Goal: Task Accomplishment & Management: Complete application form

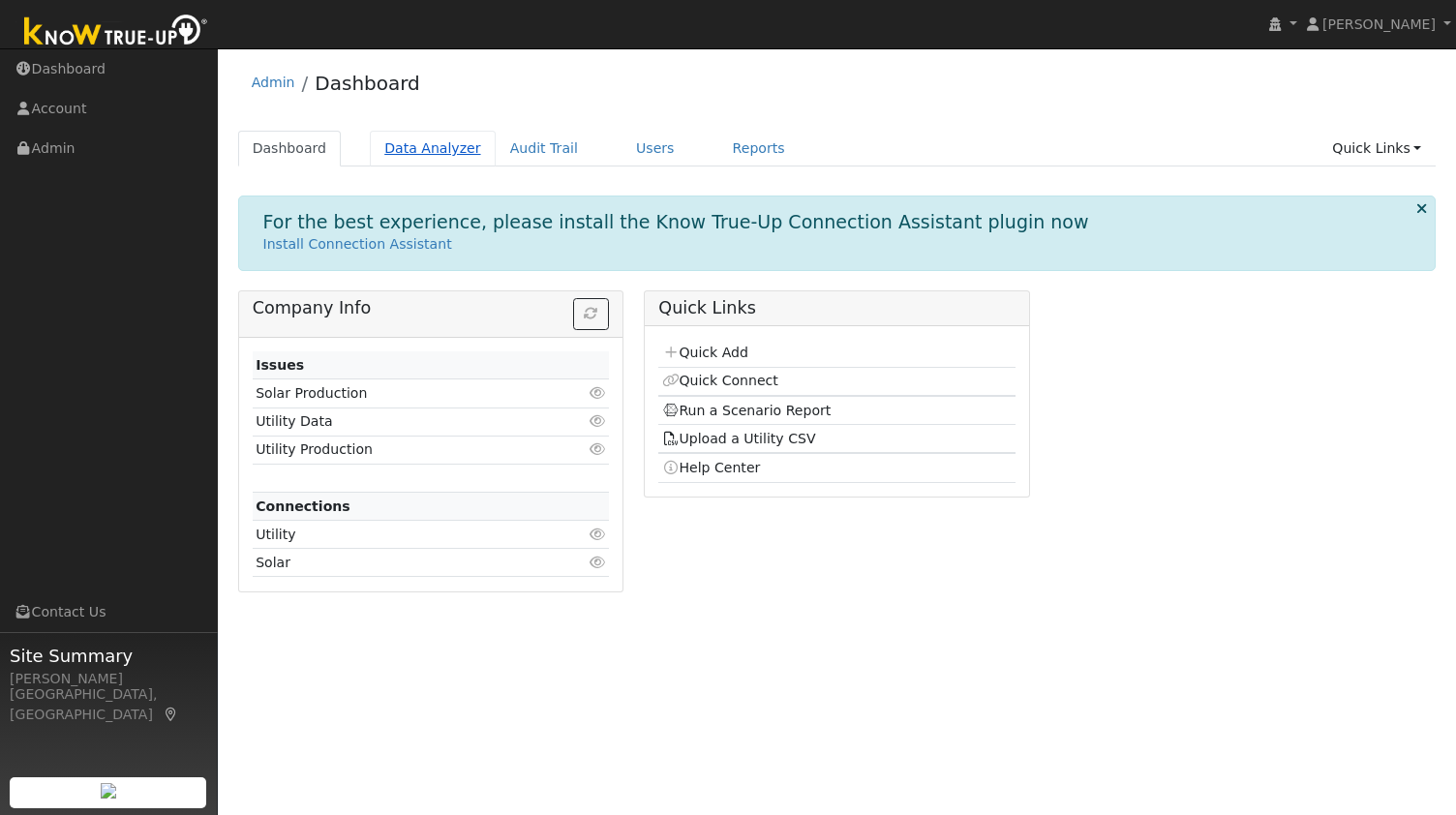
click at [408, 157] on link "Data Analyzer" at bounding box center [433, 149] width 126 height 36
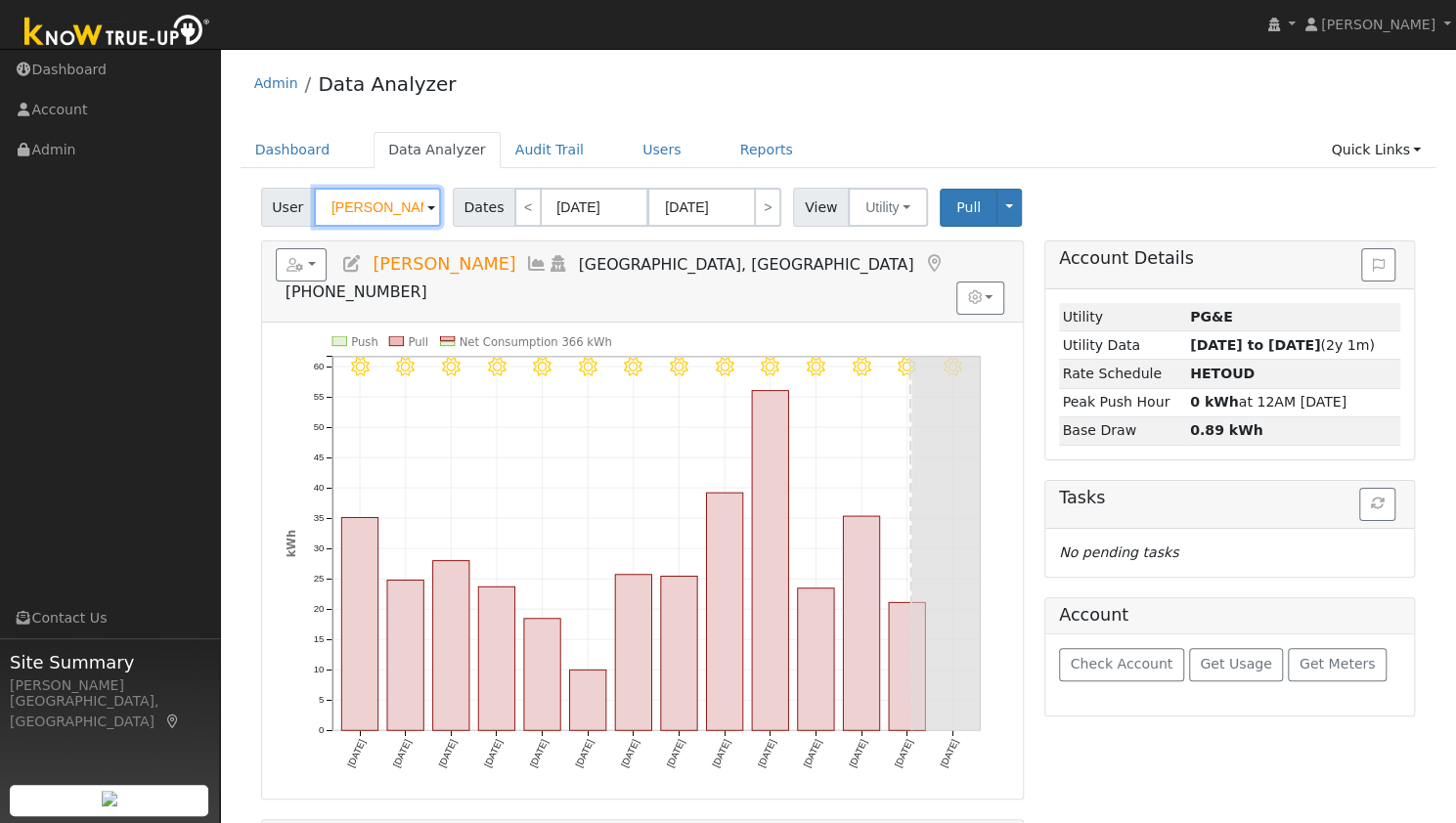
click at [377, 208] on input "Ben Julian" at bounding box center [377, 207] width 127 height 39
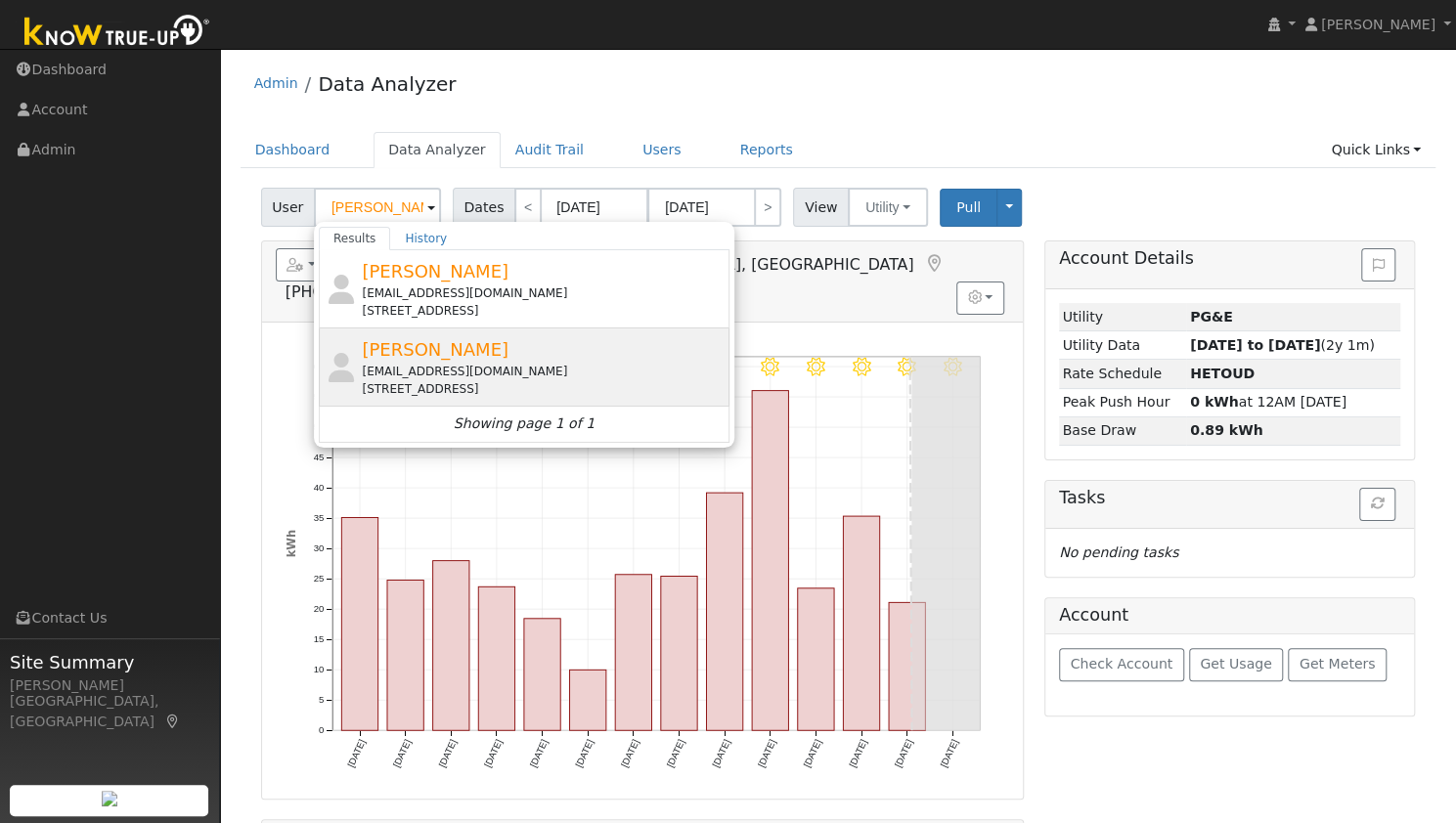
click at [416, 360] on div "Vince Ho vw016@hotmail.com 202 Ivywood Drive, Walnut Creek, CA 94598" at bounding box center [543, 367] width 363 height 62
type input "Vince Ho"
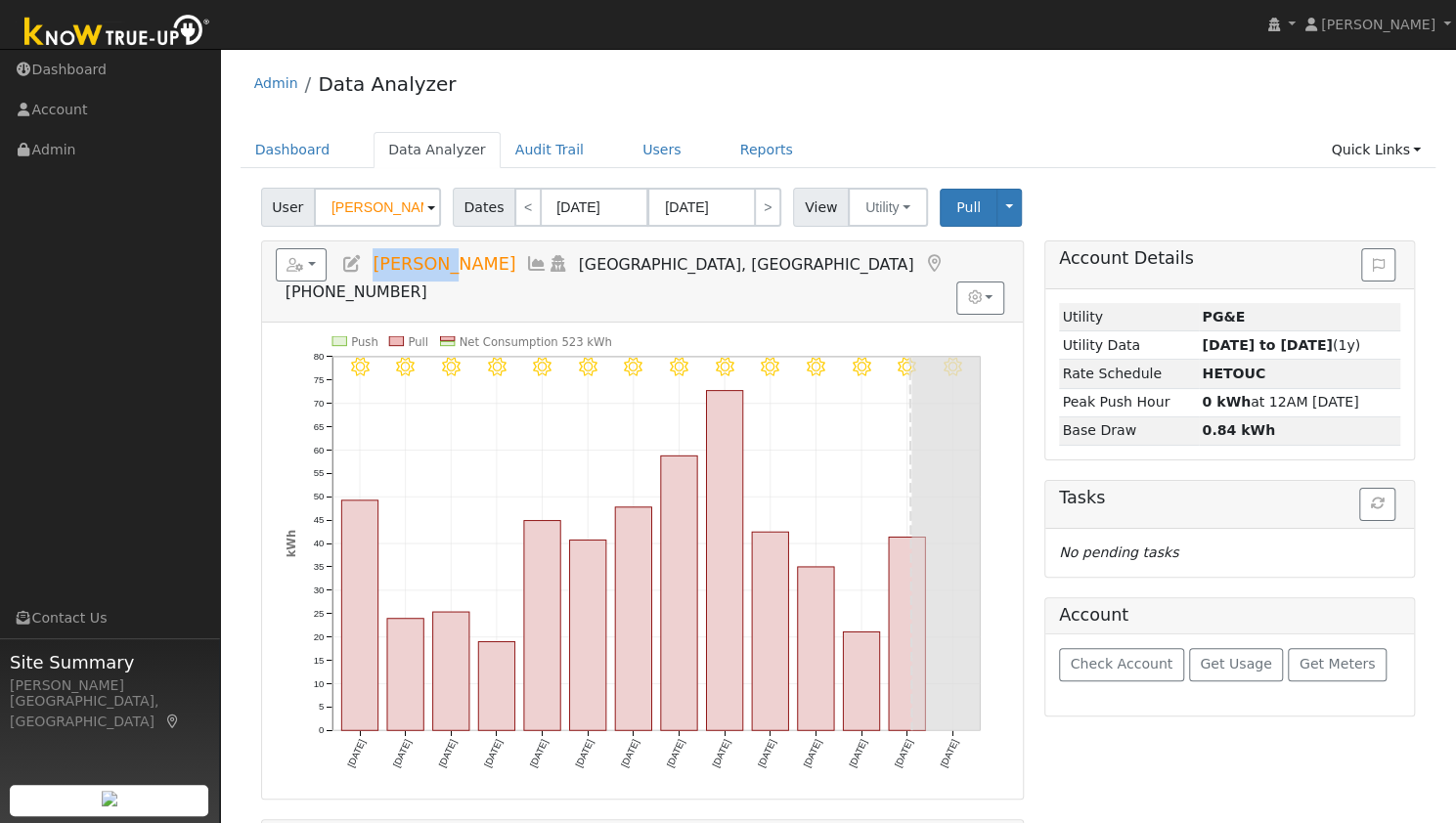
drag, startPoint x: 370, startPoint y: 263, endPoint x: 438, endPoint y: 264, distance: 68.5
click at [438, 264] on h5 "Reports Scenario Health Check Energy Audit Account Timeline User Audit Trail In…" at bounding box center [642, 275] width 733 height 54
copy span "[PERSON_NAME]"
click at [320, 258] on button "button" at bounding box center [302, 264] width 52 height 33
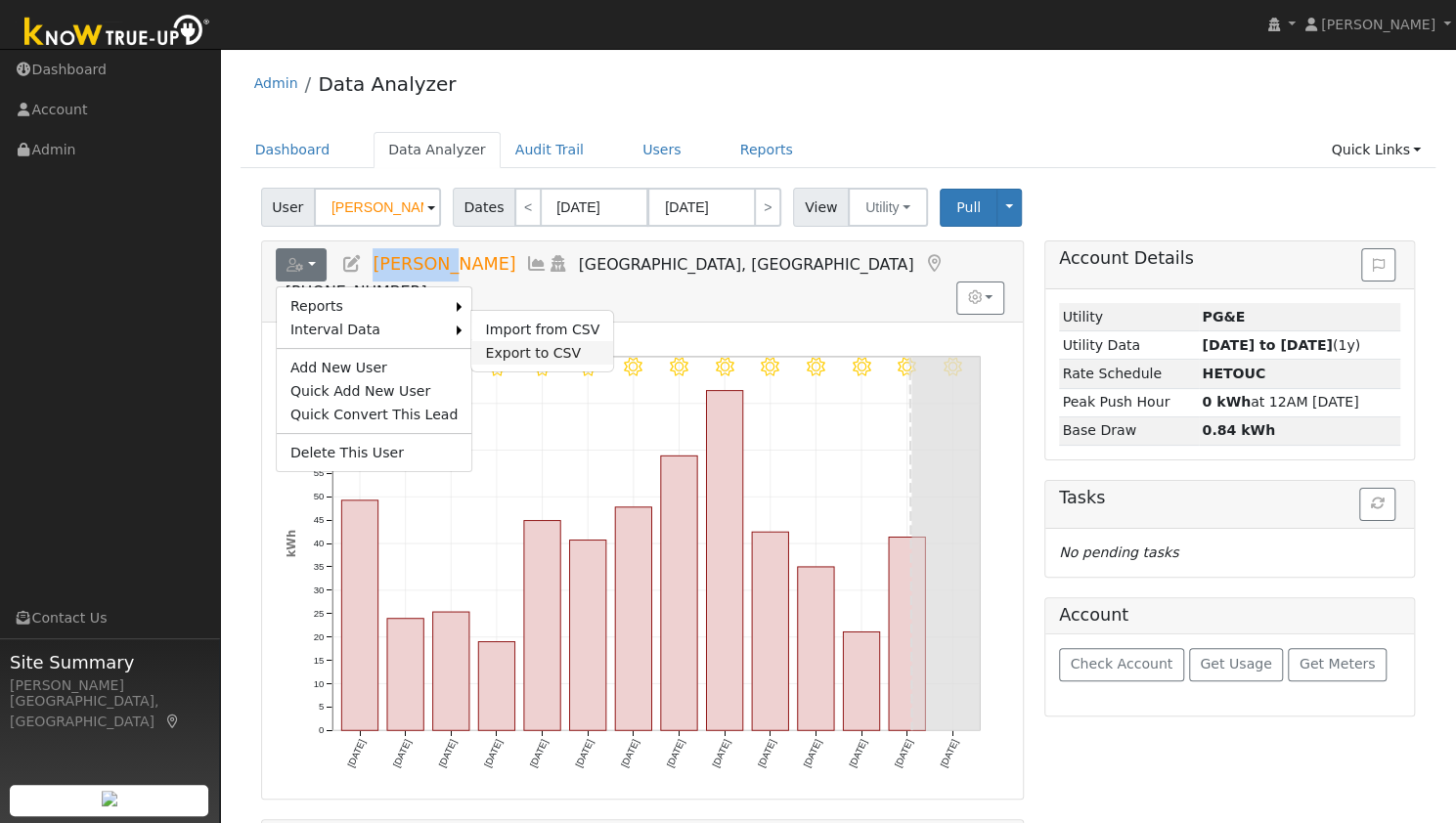
click at [501, 350] on link "Export to CSV" at bounding box center [542, 352] width 142 height 23
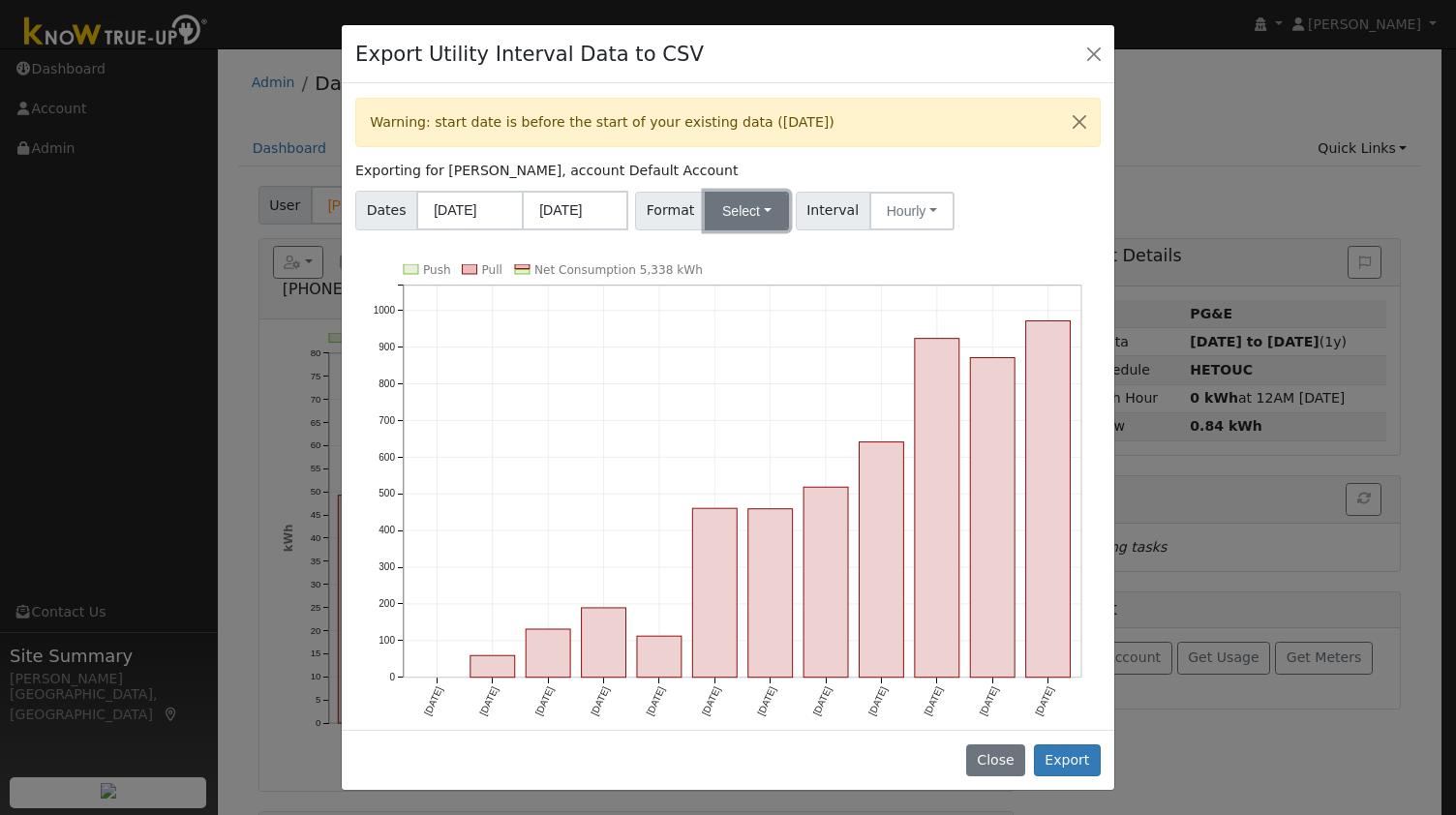
click at [729, 209] on button "Select" at bounding box center [746, 211] width 84 height 39
click at [733, 423] on link "OpenSolar" at bounding box center [768, 430] width 139 height 27
click at [1072, 757] on button "Export" at bounding box center [1066, 761] width 66 height 33
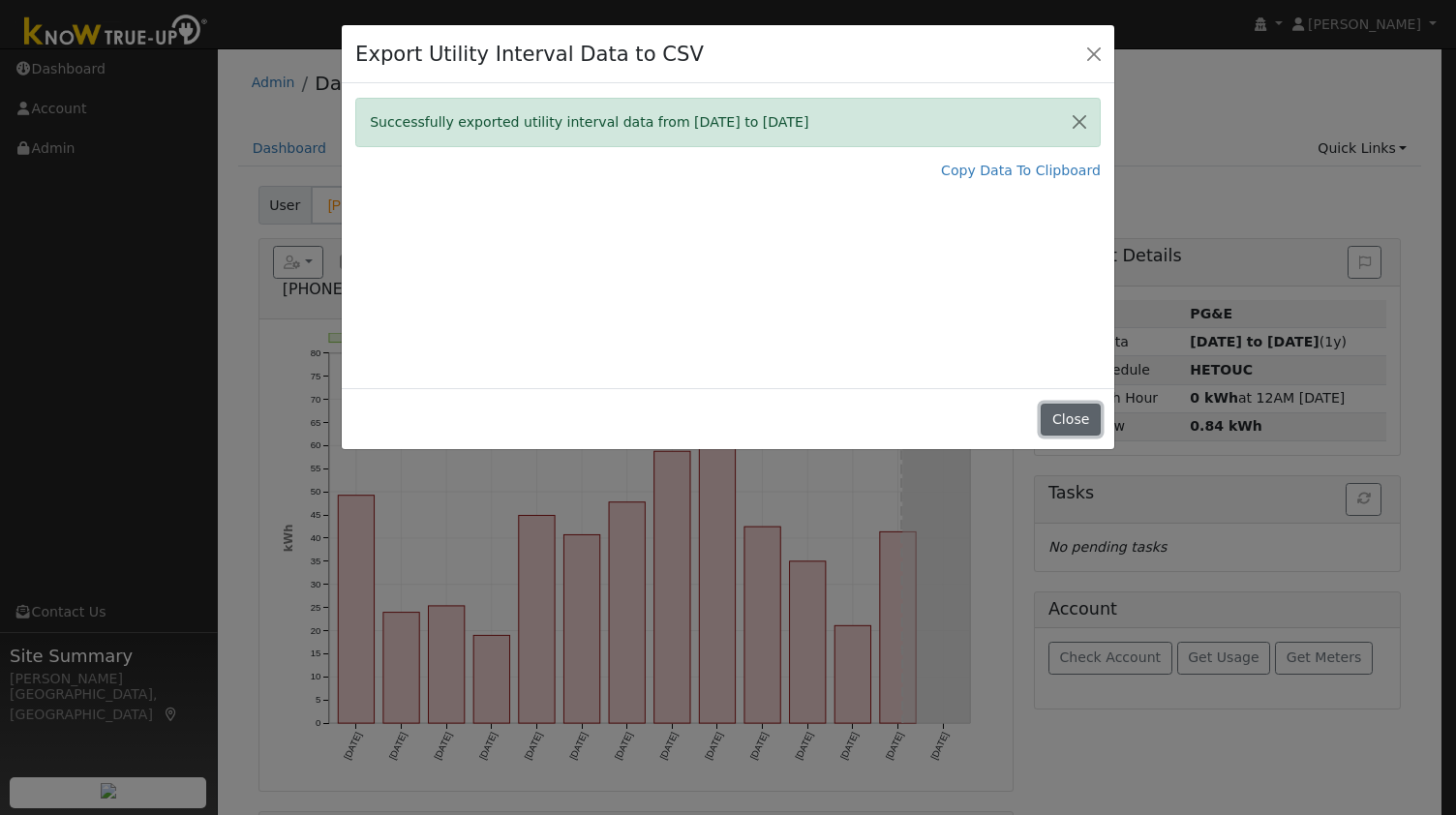
click at [1070, 412] on button "Close" at bounding box center [1070, 420] width 59 height 33
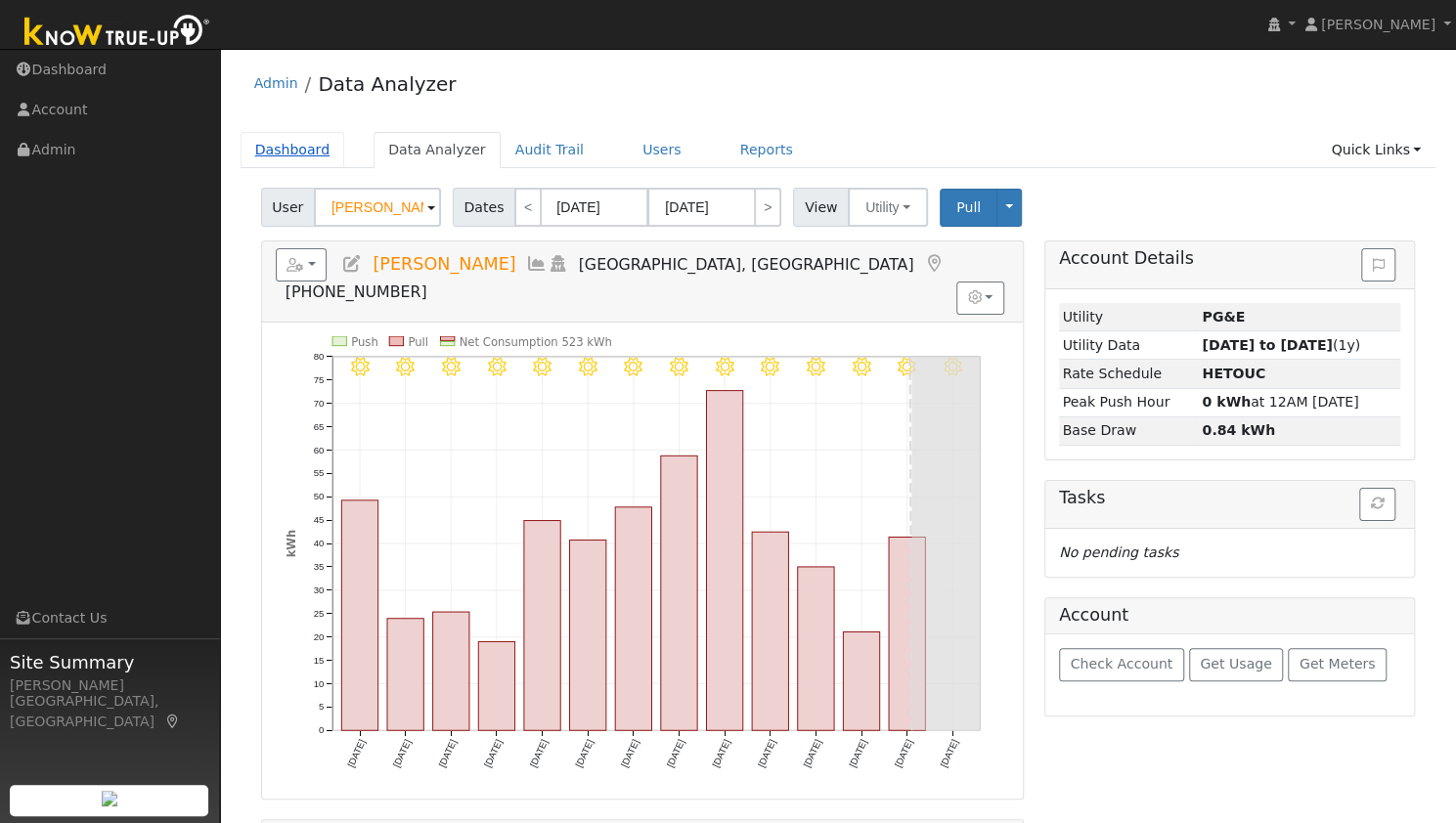
click at [286, 161] on link "Dashboard" at bounding box center [293, 150] width 105 height 36
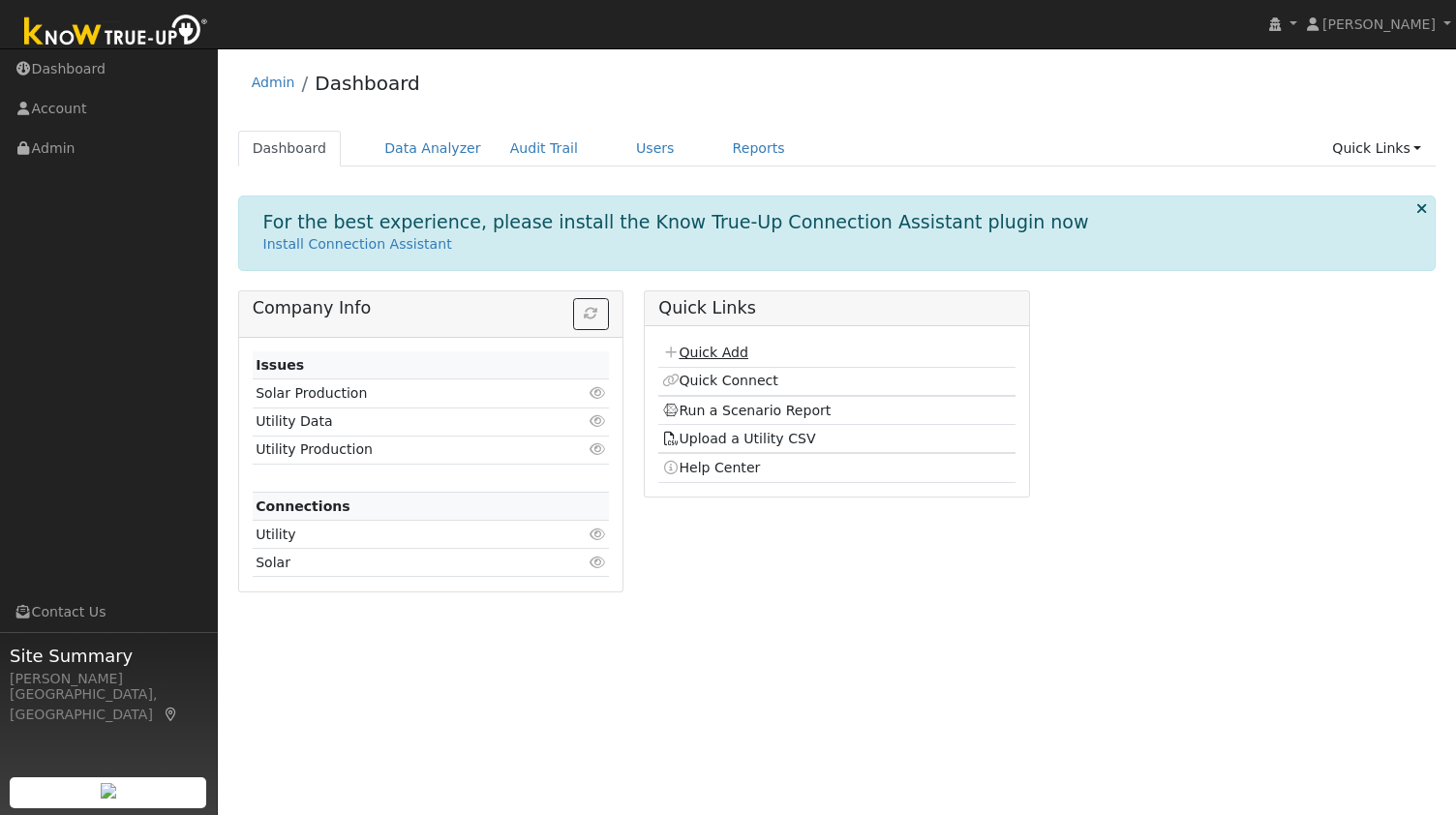
click at [706, 348] on link "Quick Add" at bounding box center [705, 353] width 86 height 16
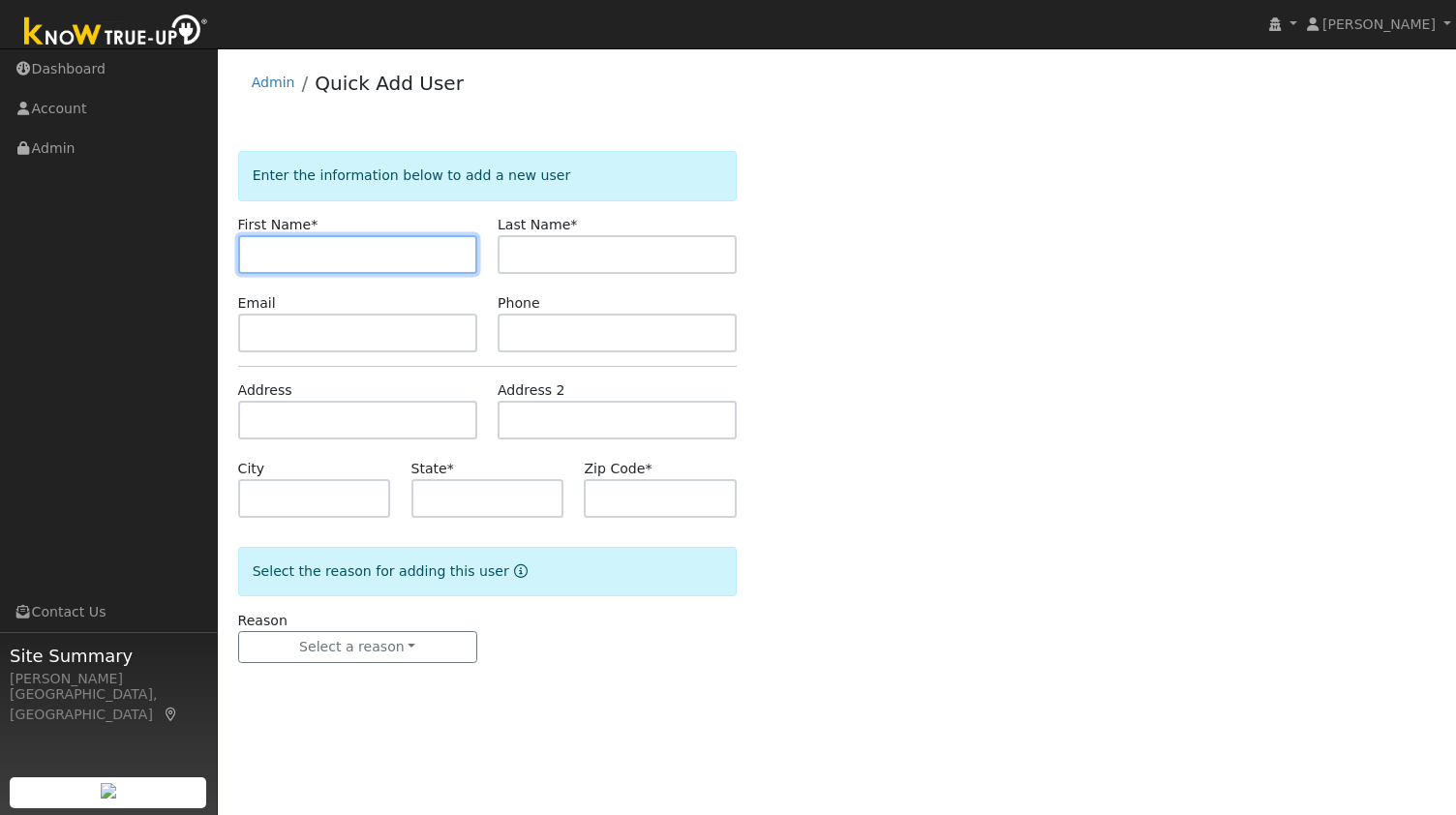
paste input "[PERSON_NAME]"
type input "[PERSON_NAME]"
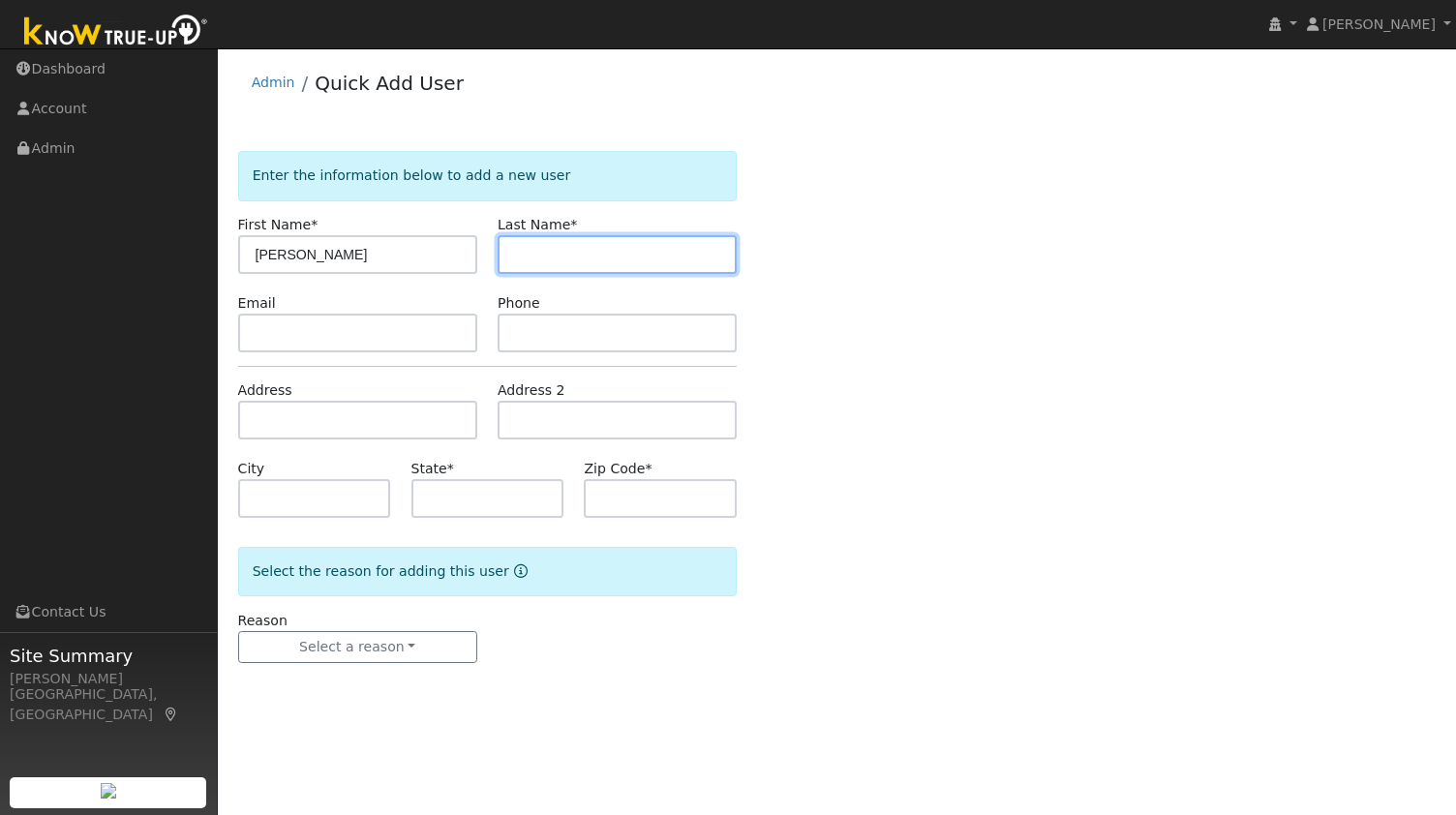
paste input "[PERSON_NAME]"
type input "[PERSON_NAME]"
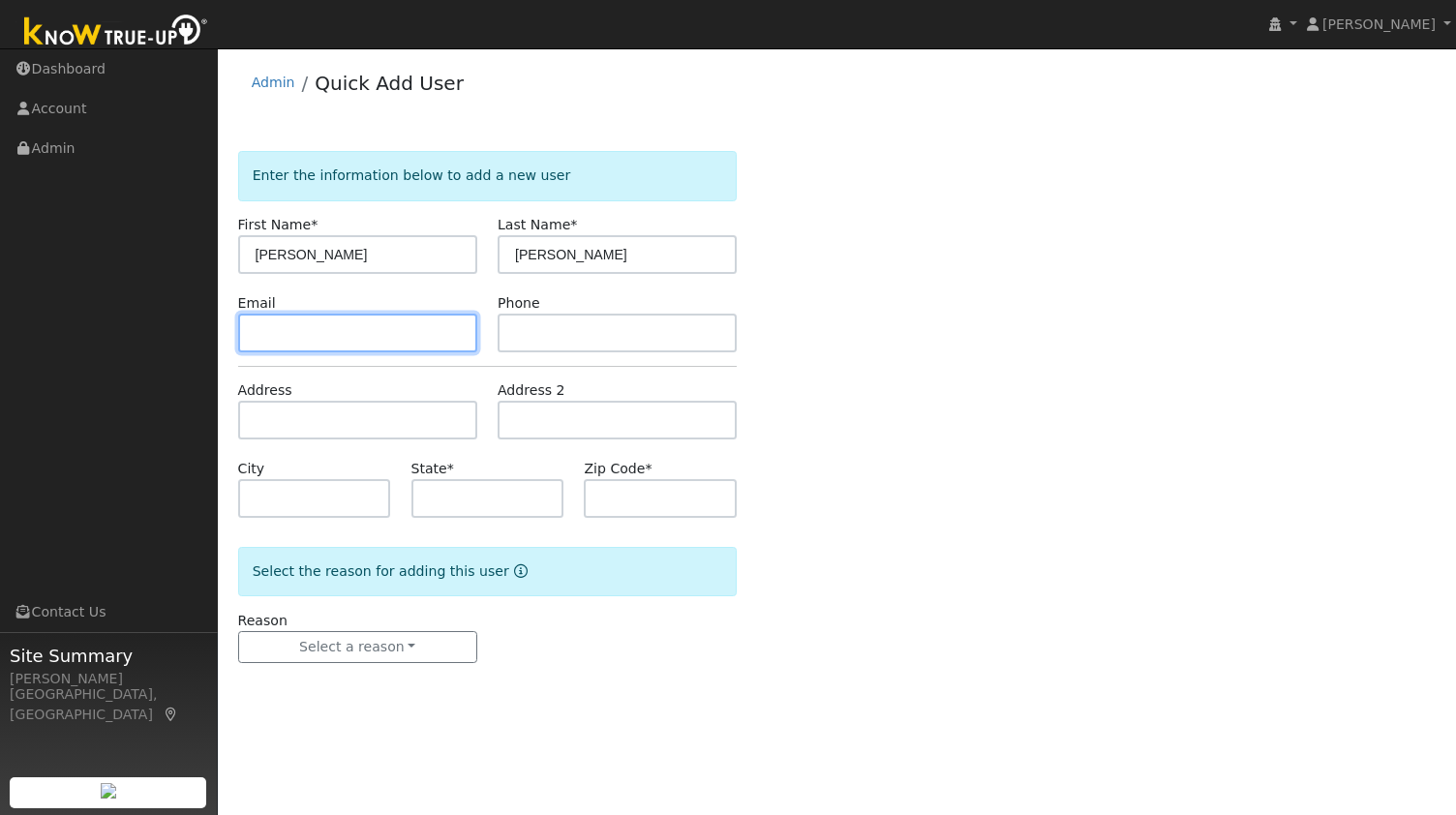
click at [402, 323] on input "text" at bounding box center [358, 333] width 240 height 39
paste input "dwsiegel@gmail.com"
type input "dwsiegel@gmail.com"
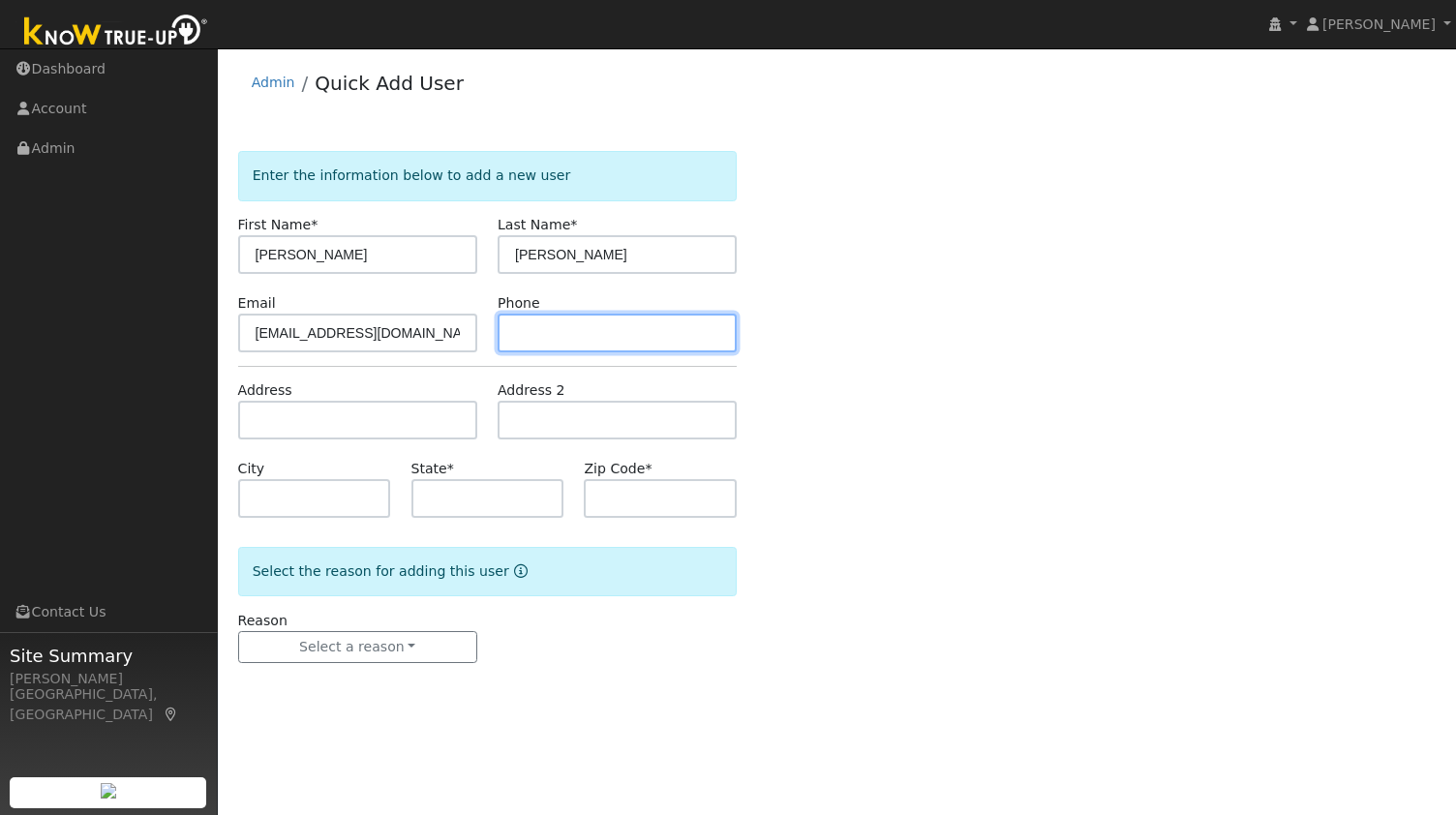
click at [628, 318] on input "text" at bounding box center [618, 333] width 240 height 39
paste input "9143918228"
type input "9143918228"
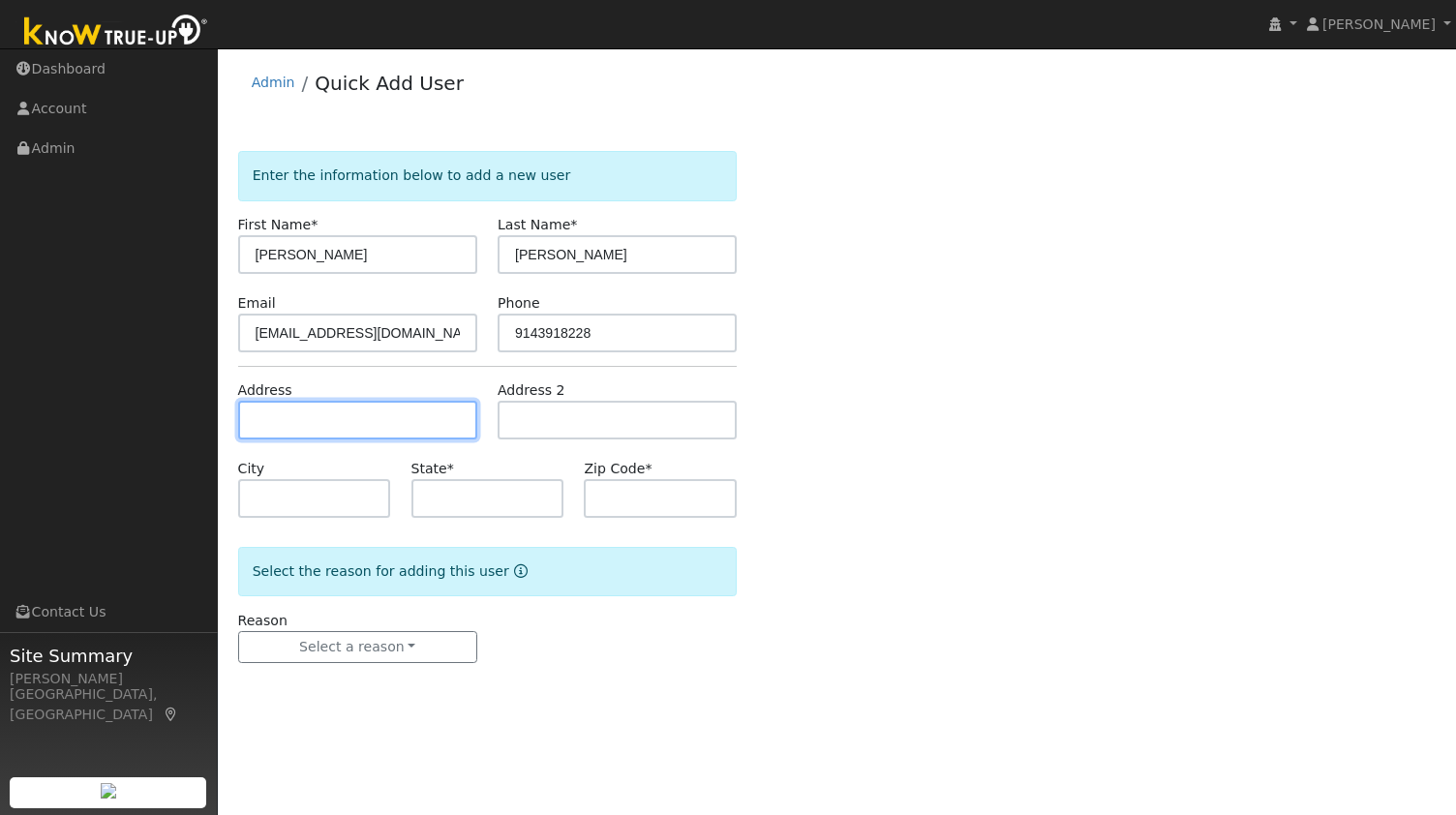
click at [387, 408] on input "text" at bounding box center [358, 420] width 240 height 39
paste input "2451 Amy Way, Alamo 94507"
type input "2451 Amy Way"
type input "Alamo"
type input "CA"
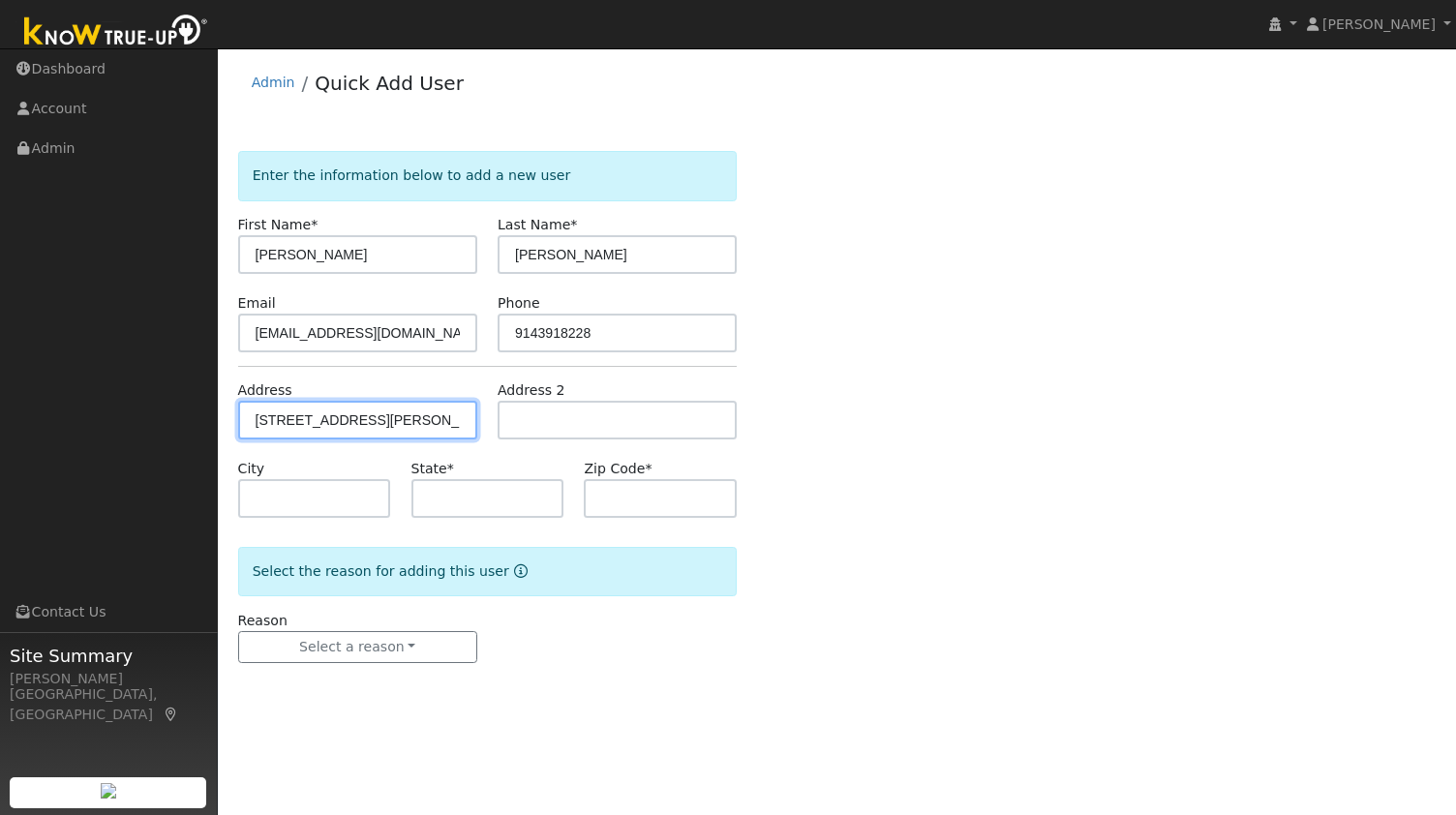
type input "94507"
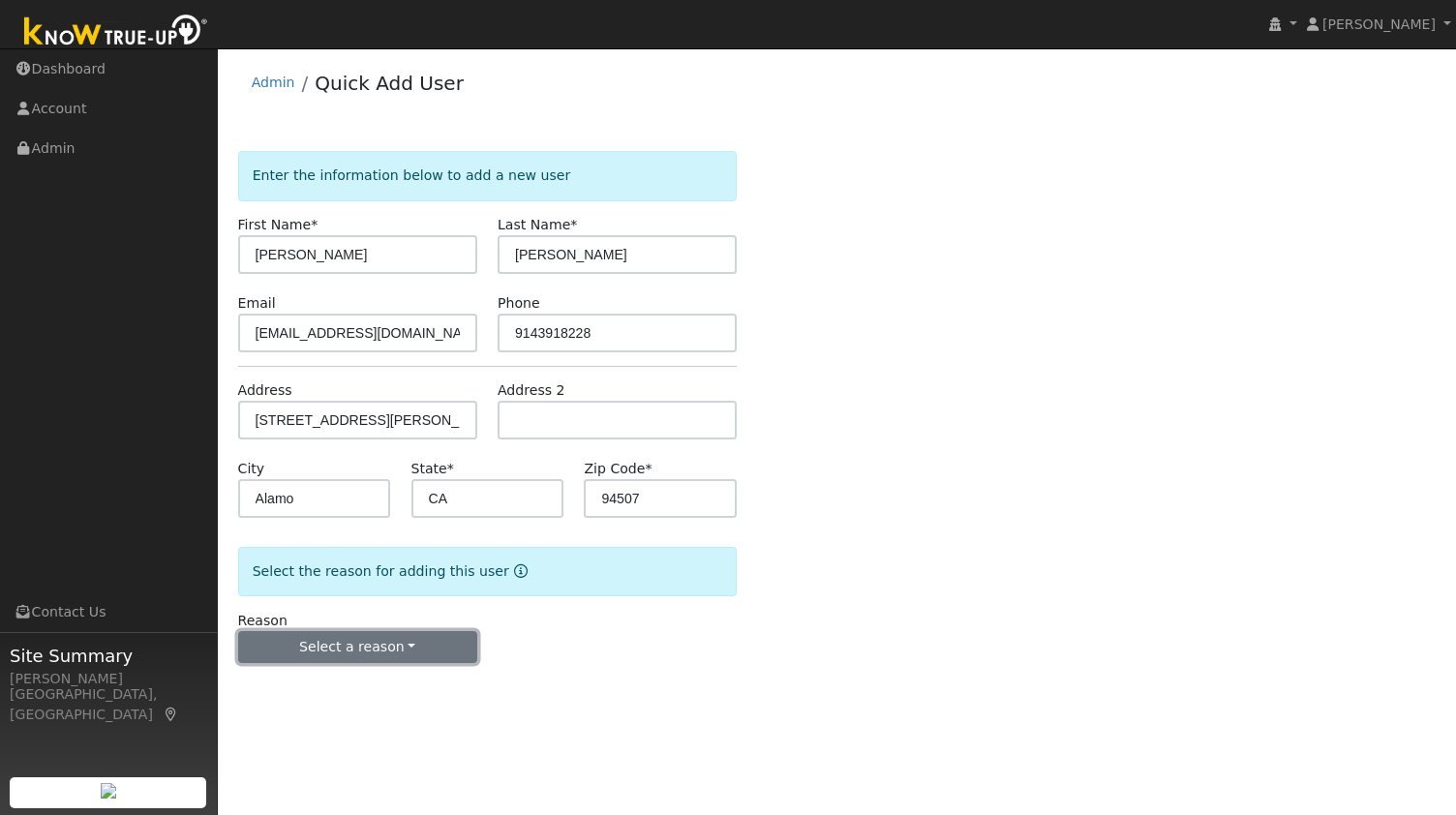
click at [337, 638] on button "Select a reason" at bounding box center [358, 648] width 240 height 33
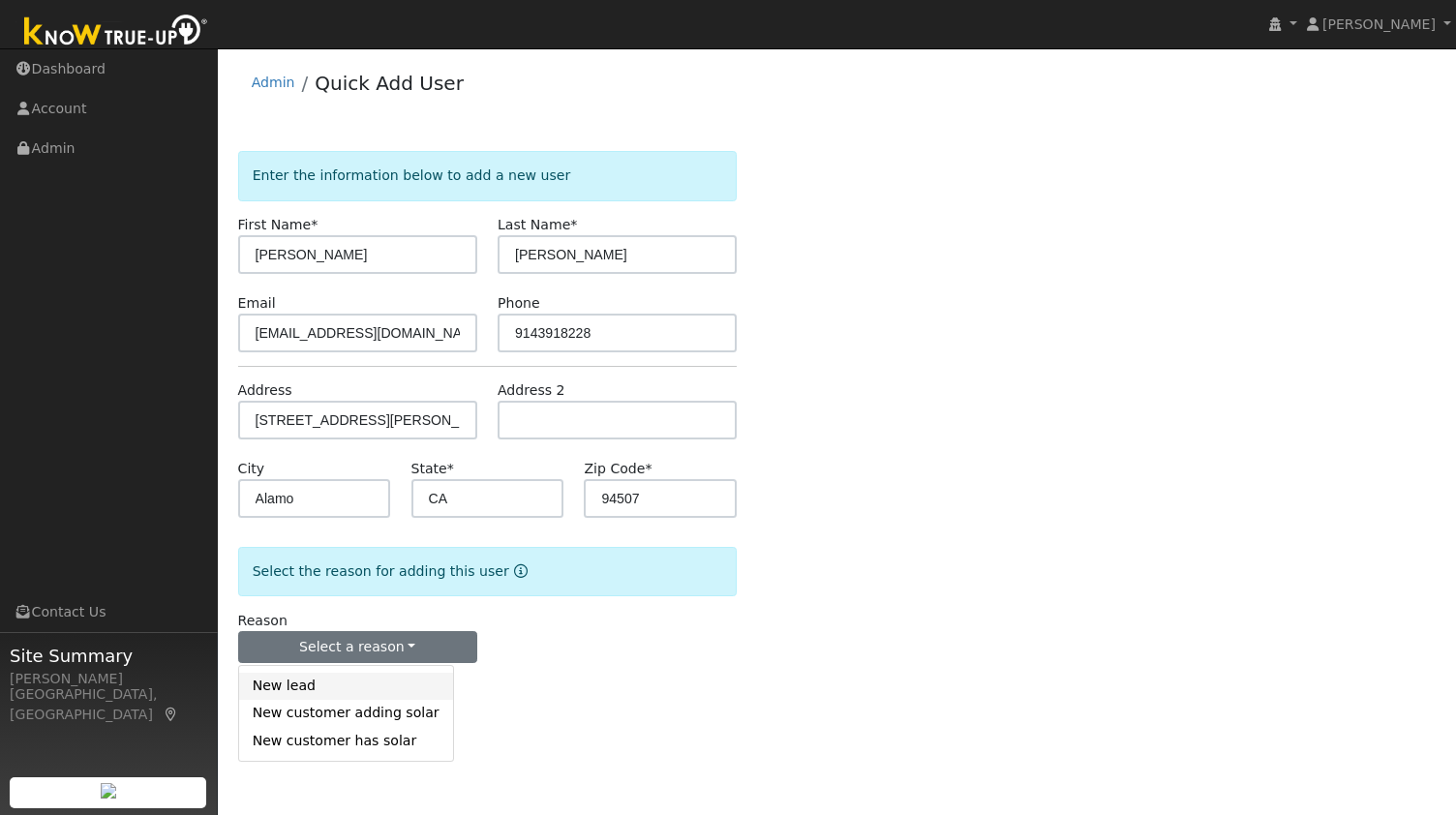
click at [330, 686] on link "New lead" at bounding box center [346, 686] width 214 height 27
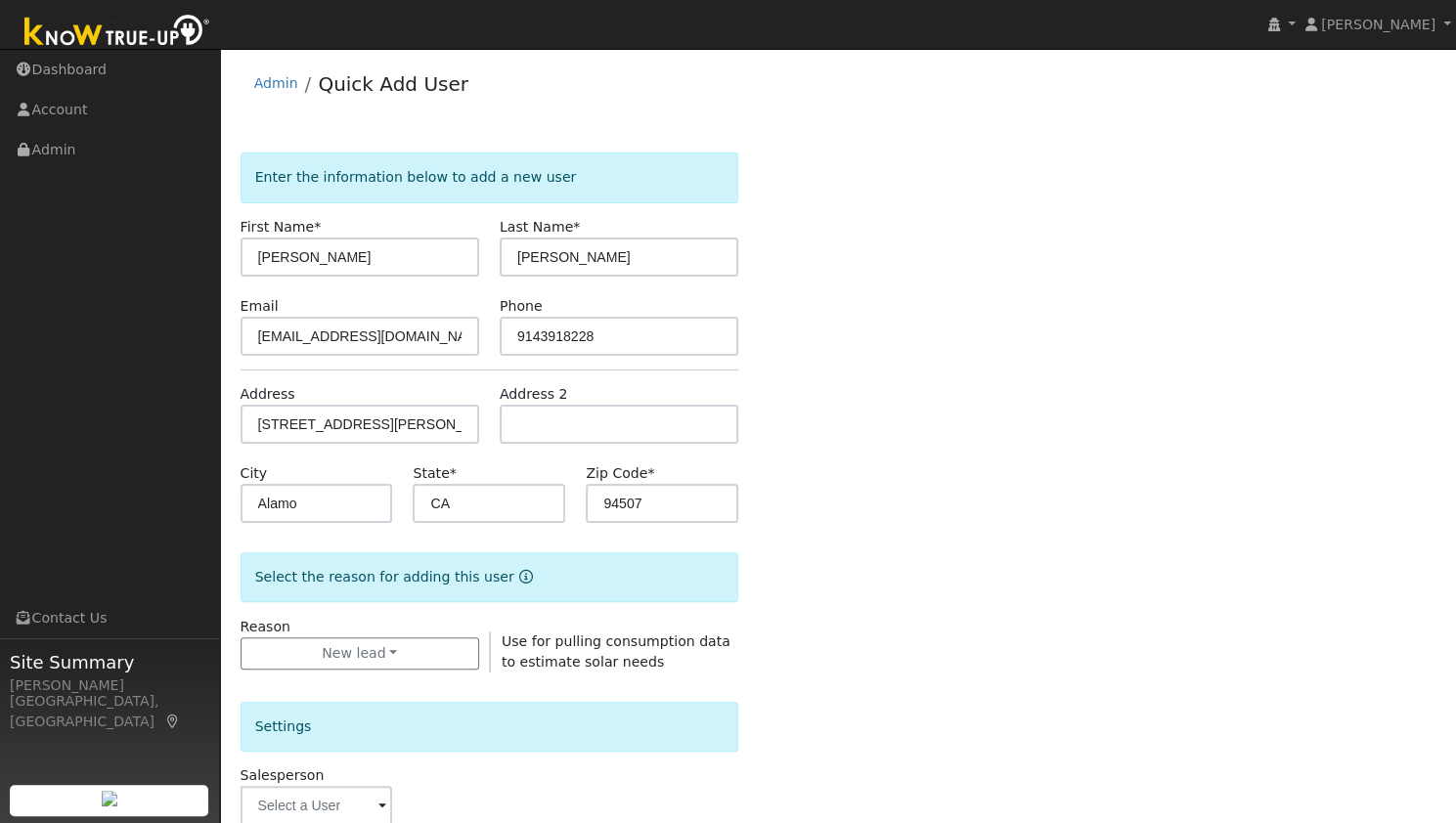
scroll to position [440, 0]
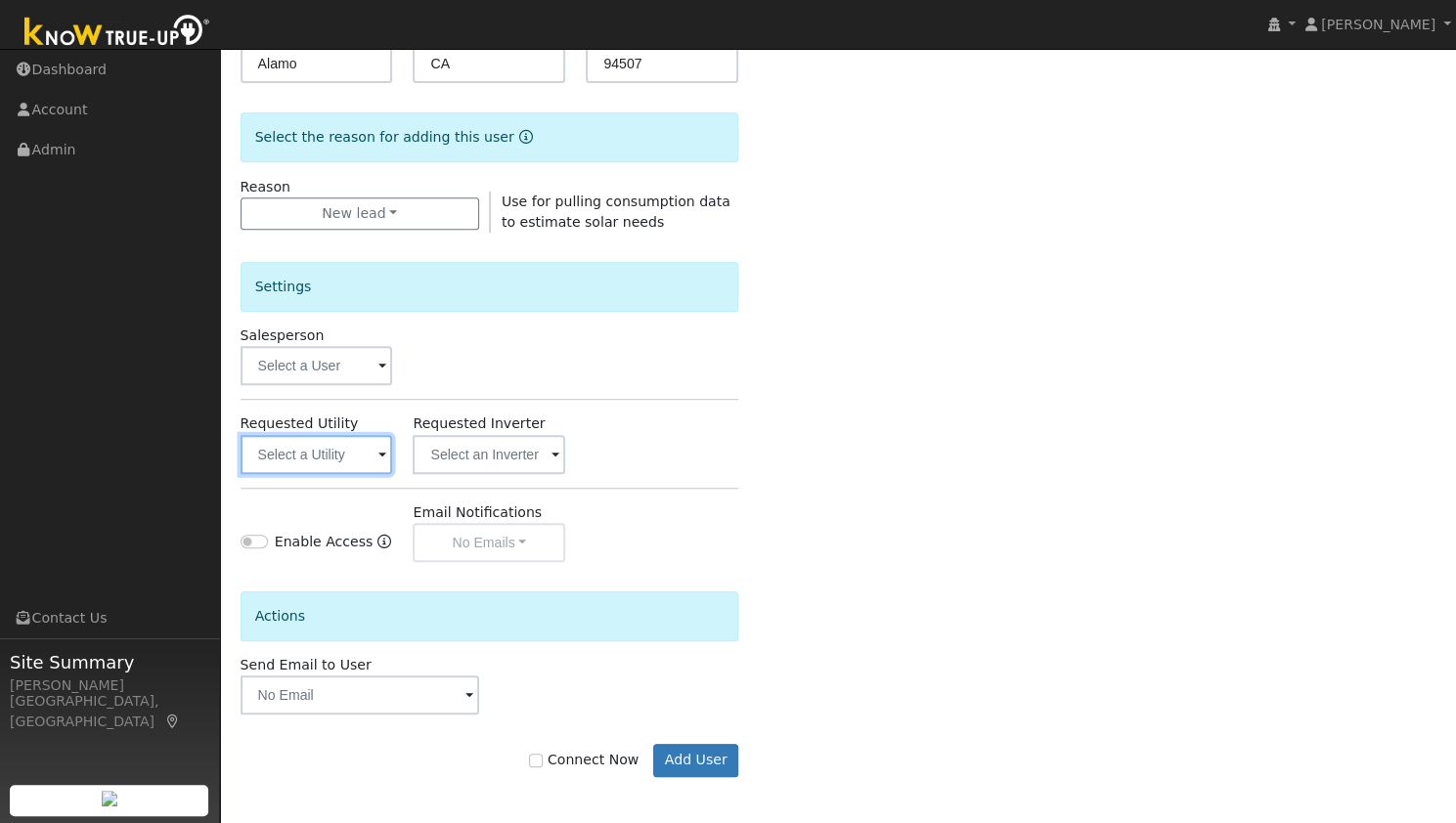
click at [358, 452] on input "text" at bounding box center [317, 454] width 153 height 39
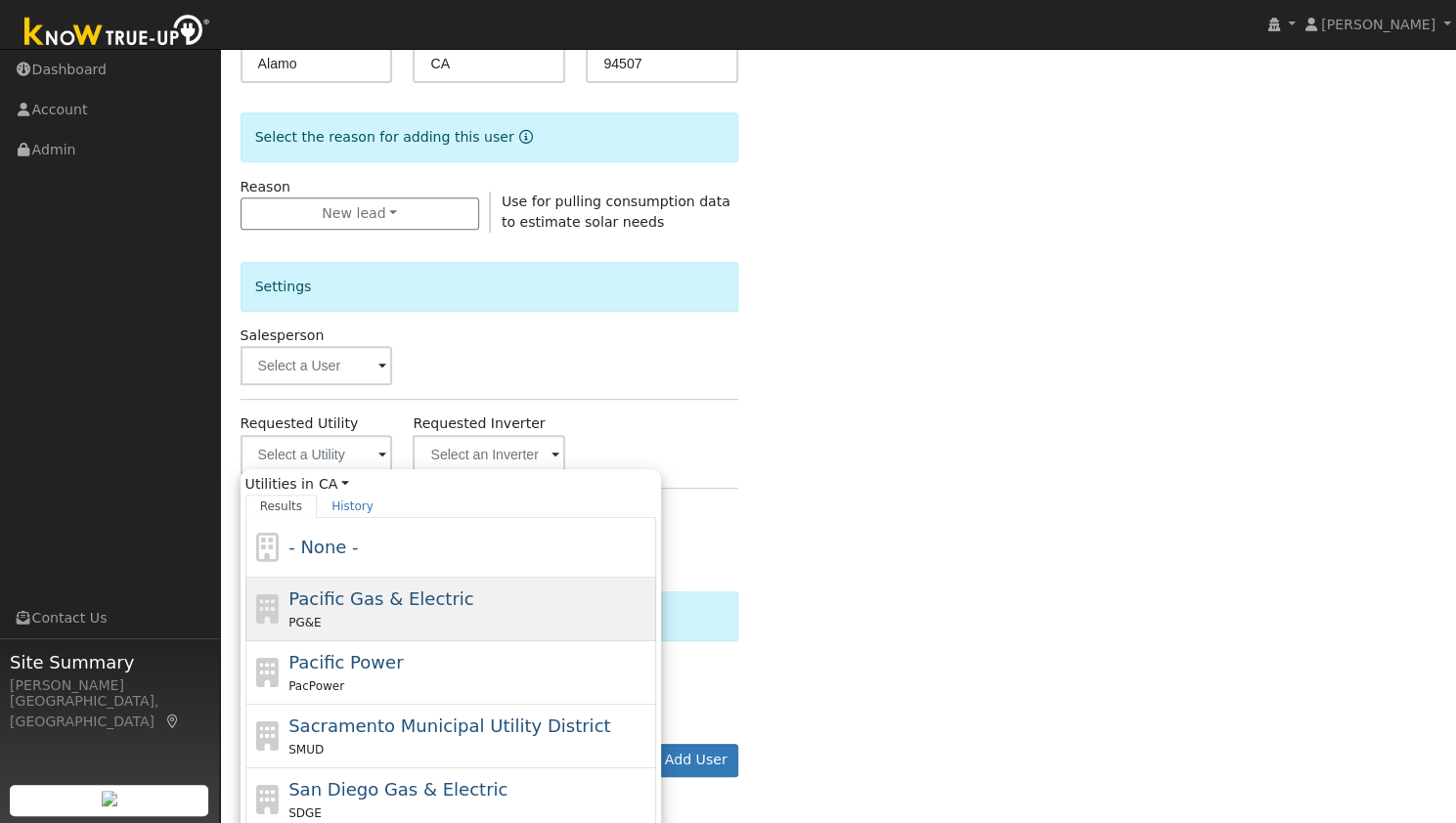
click at [378, 626] on div "PG&E" at bounding box center [469, 622] width 363 height 21
type input "Pacific Gas & Electric"
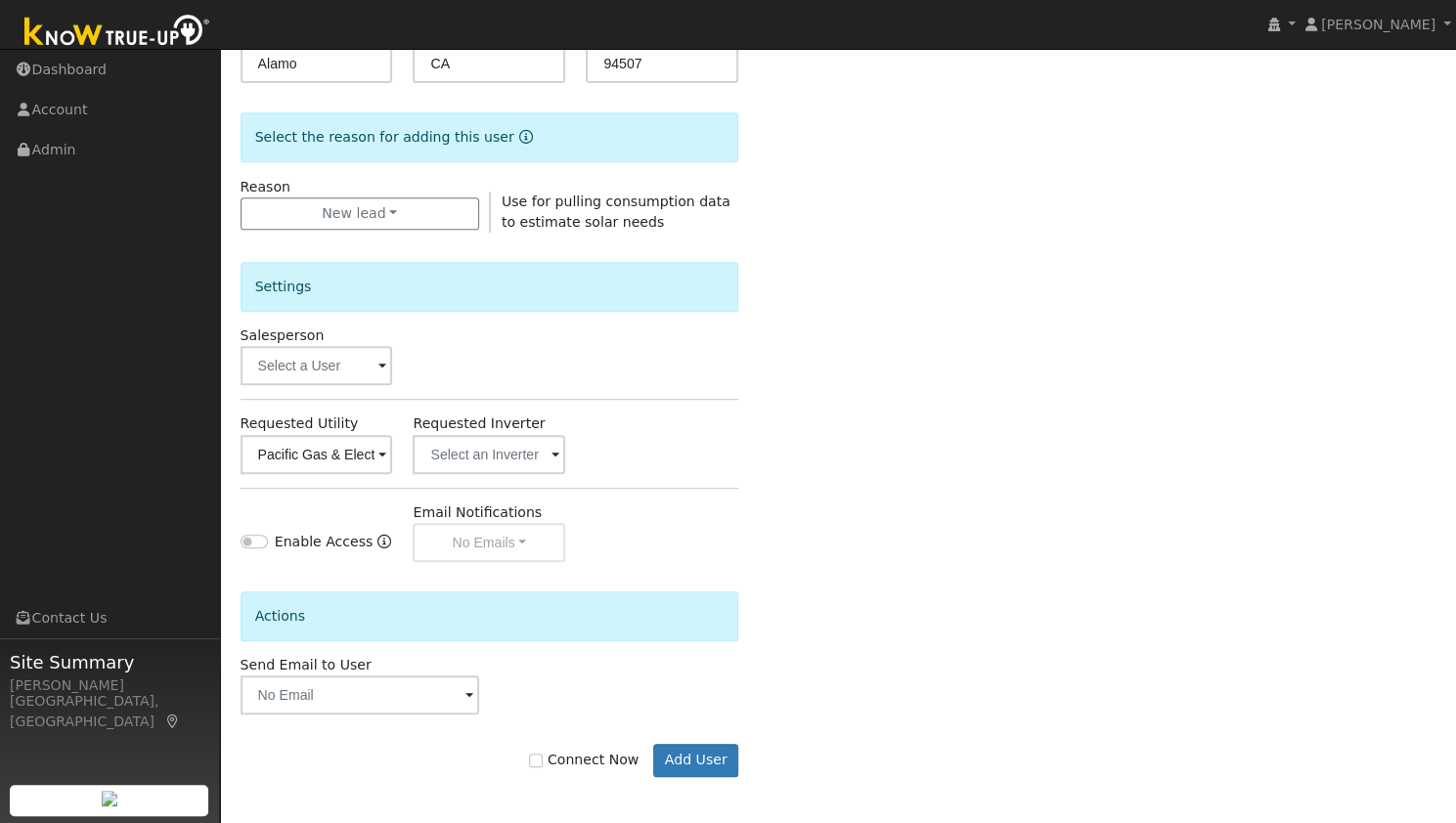
click at [579, 757] on label "Connect Now" at bounding box center [584, 760] width 110 height 21
click at [543, 757] on input "Connect Now" at bounding box center [536, 761] width 14 height 14
checkbox input "true"
click at [681, 757] on button "Add User" at bounding box center [695, 760] width 85 height 33
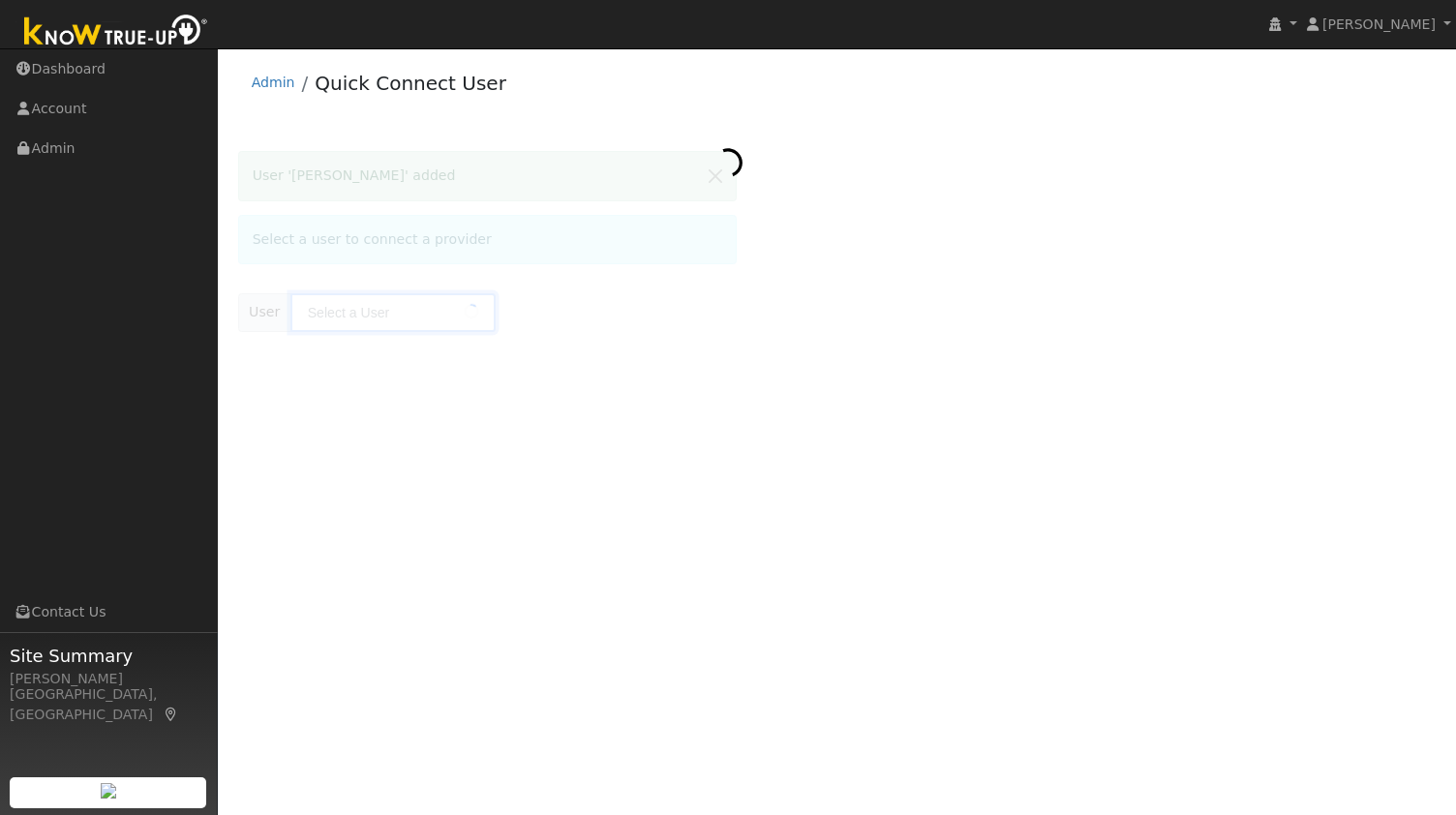
type input "Dan Siegel"
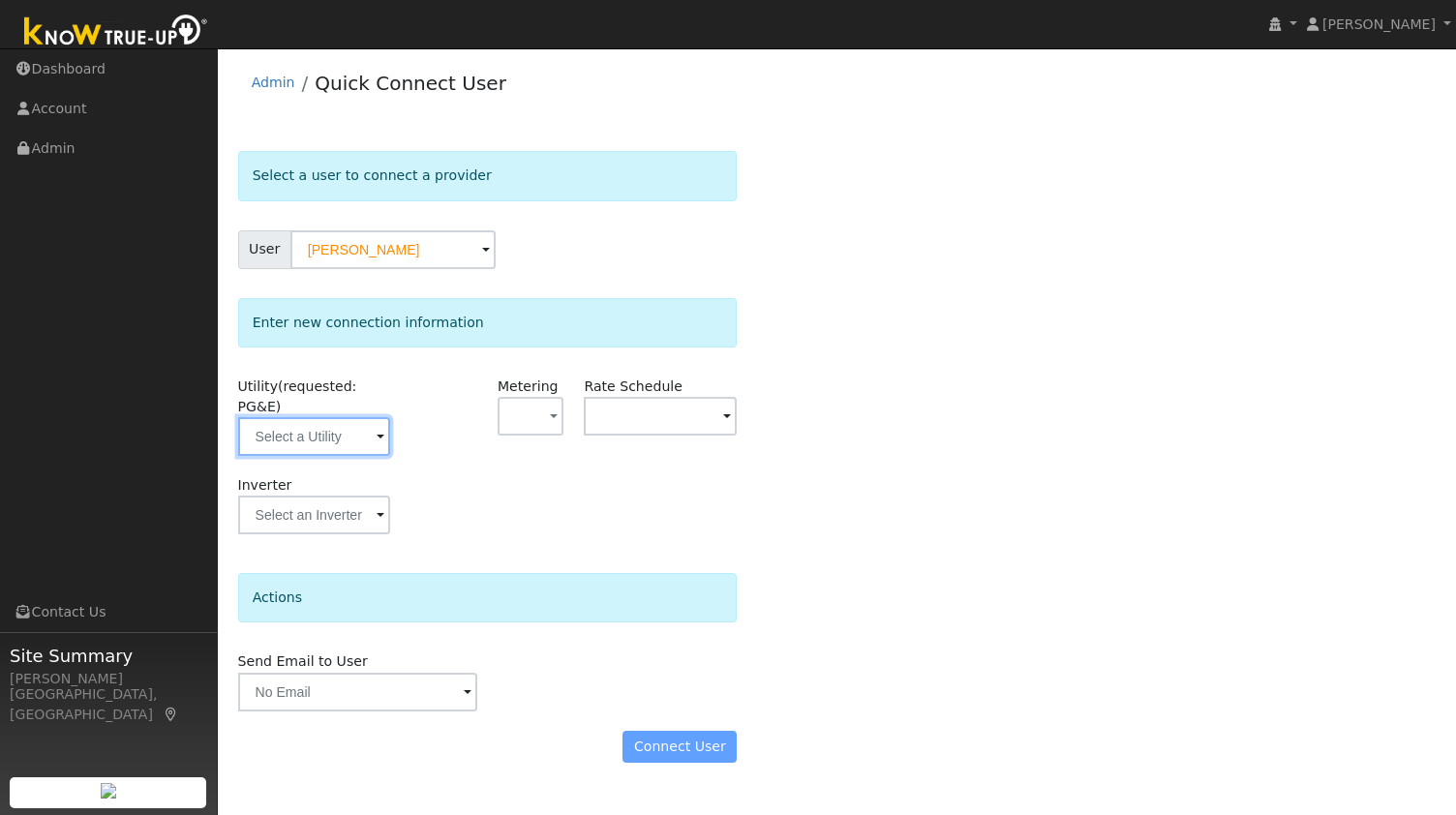
click at [367, 417] on input "text" at bounding box center [315, 436] width 152 height 39
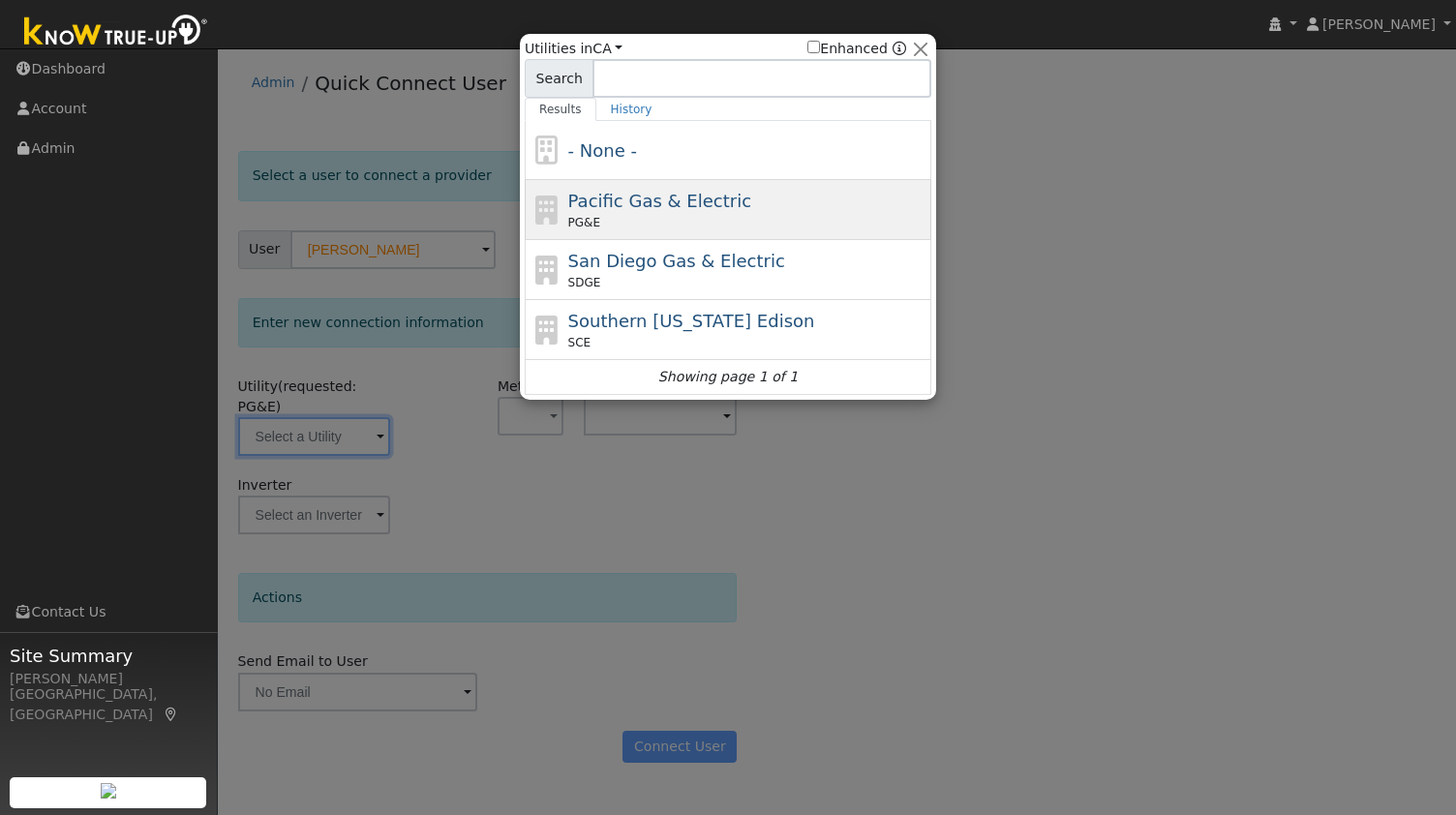
click at [690, 214] on div "PG&E" at bounding box center [747, 223] width 359 height 18
type input "PG&E"
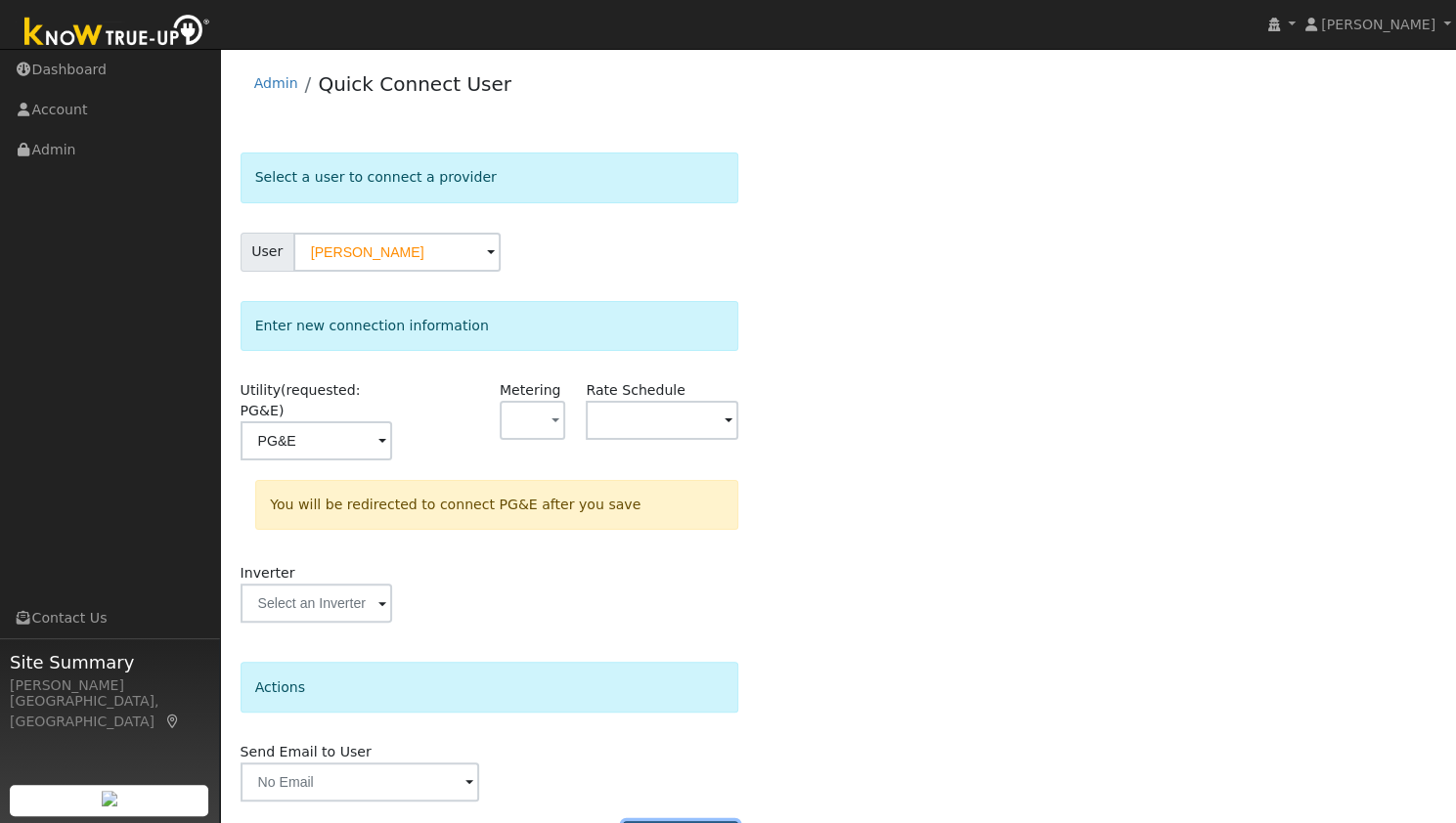
click at [694, 821] on button "Connect User" at bounding box center [680, 837] width 115 height 33
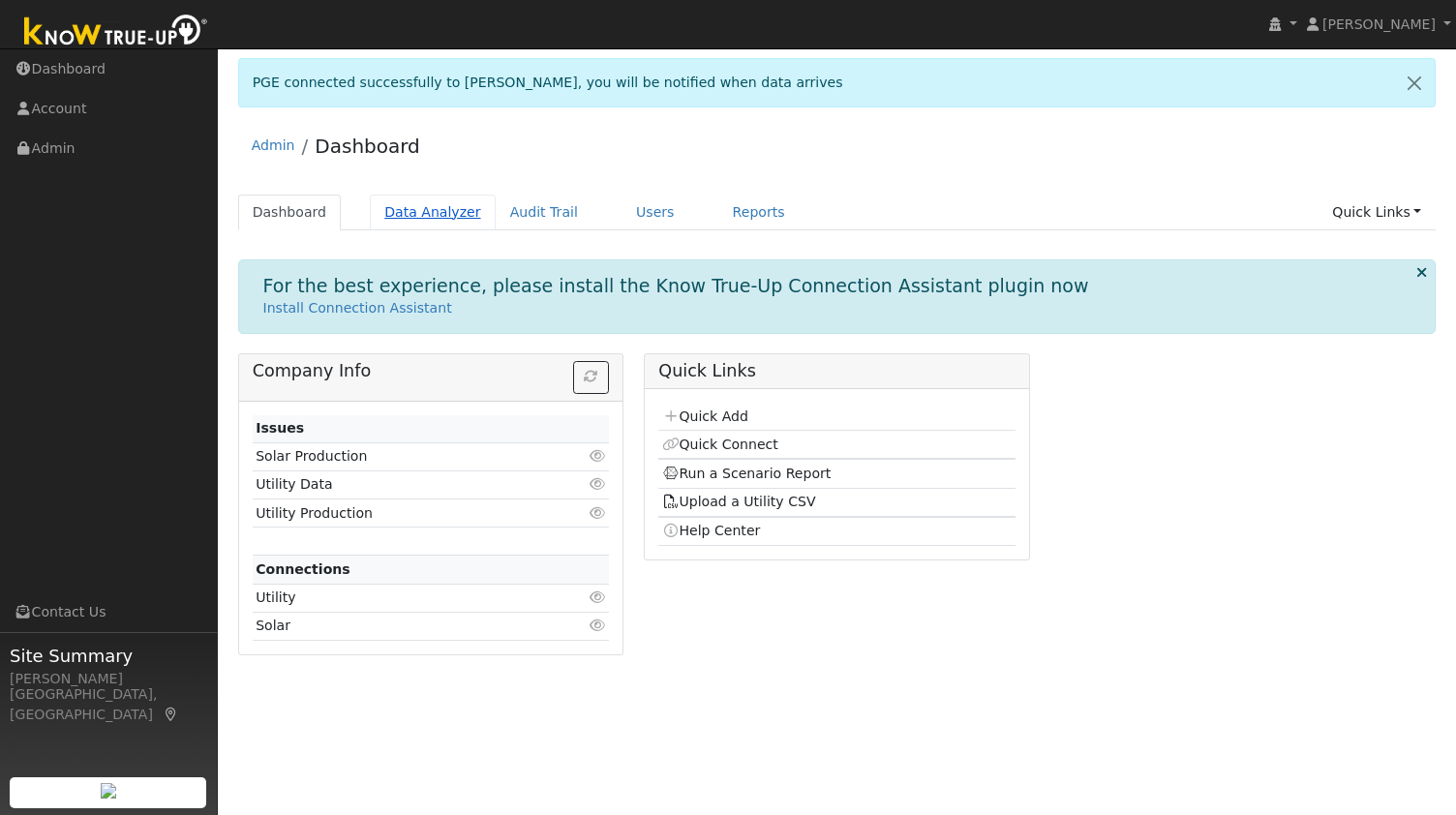
click at [392, 207] on link "Data Analyzer" at bounding box center [433, 213] width 126 height 36
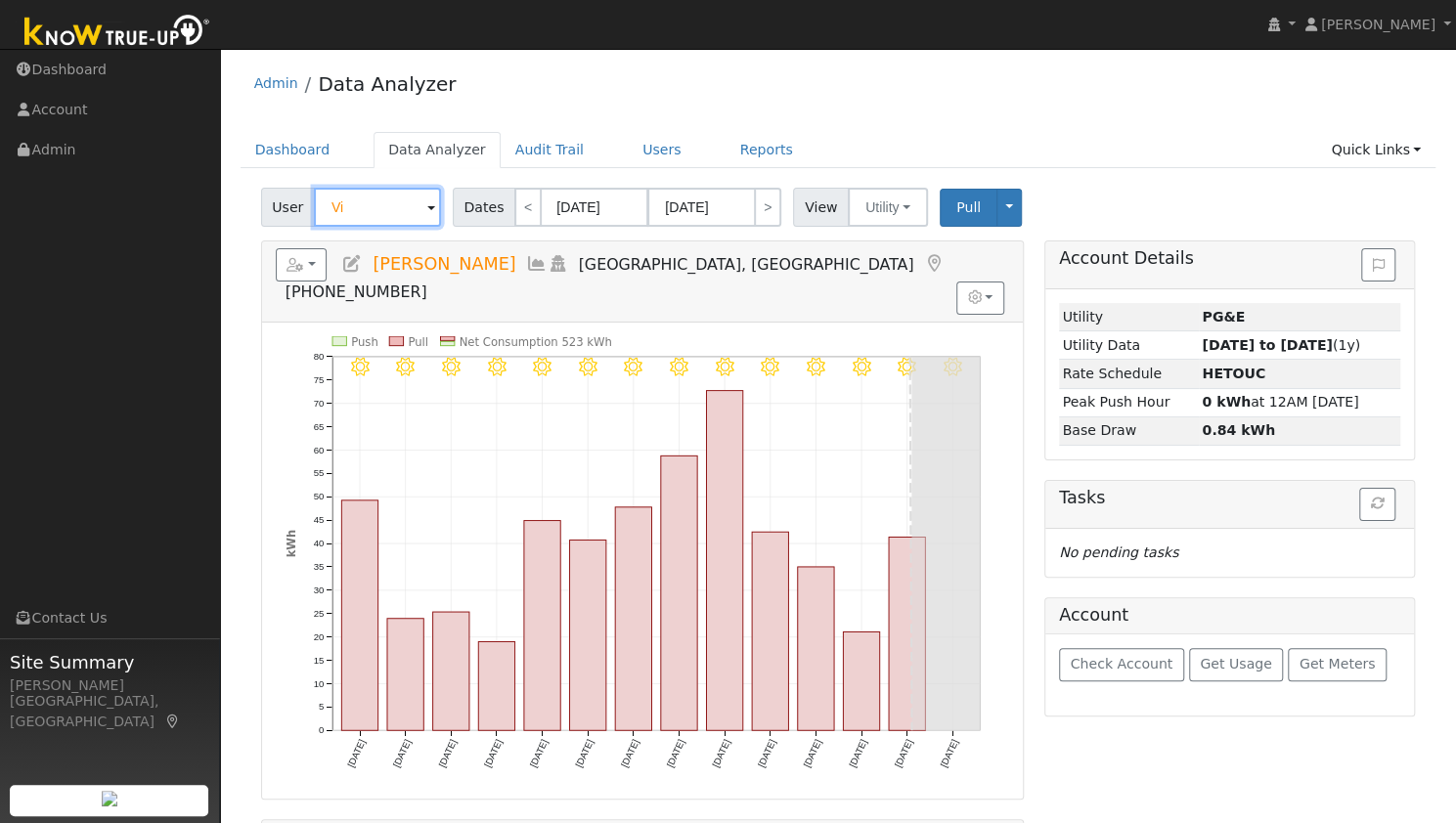
type input "V"
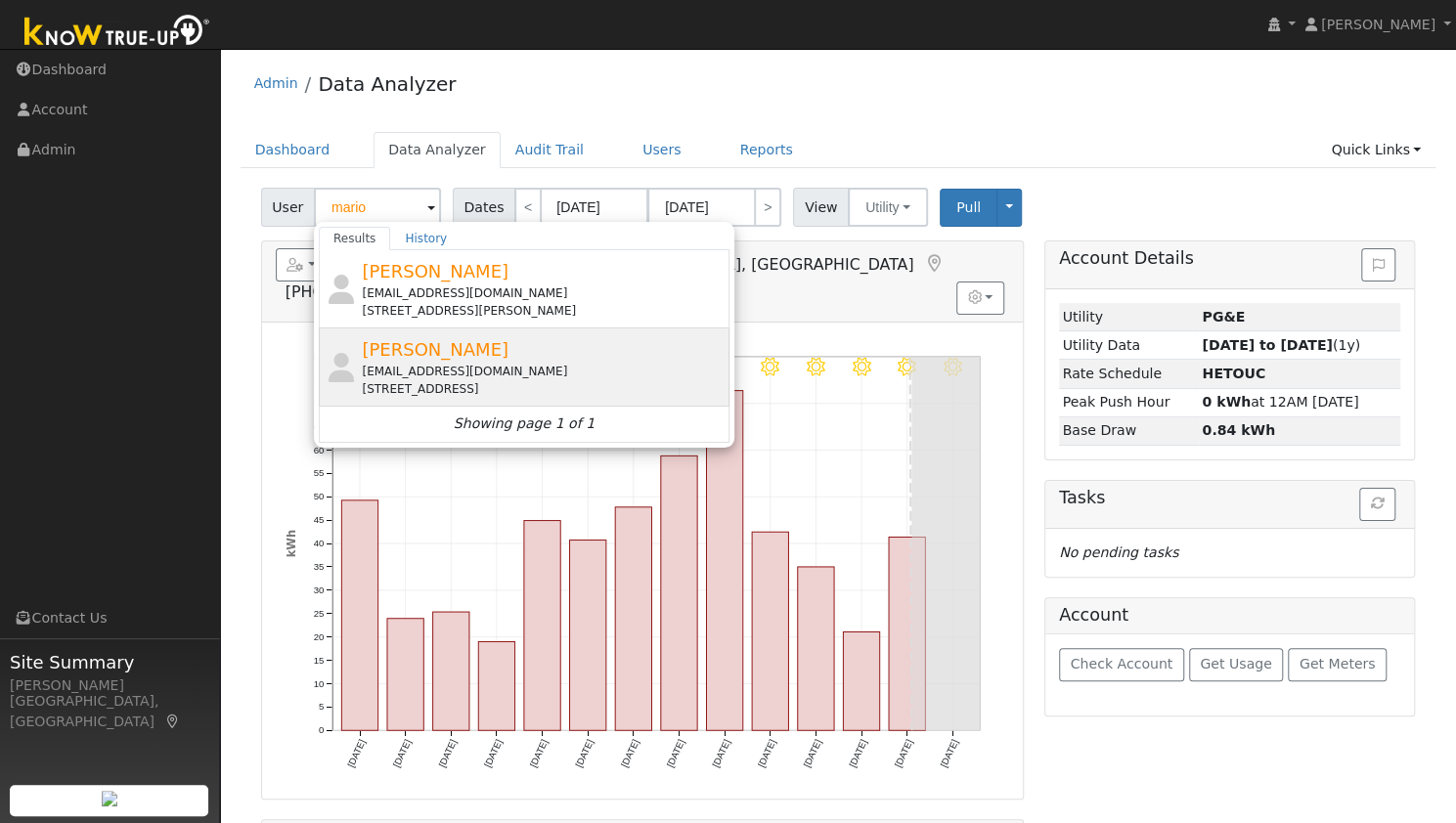
click at [414, 363] on div "[EMAIL_ADDRESS][DOMAIN_NAME]" at bounding box center [543, 372] width 363 height 18
type input "[PERSON_NAME]"
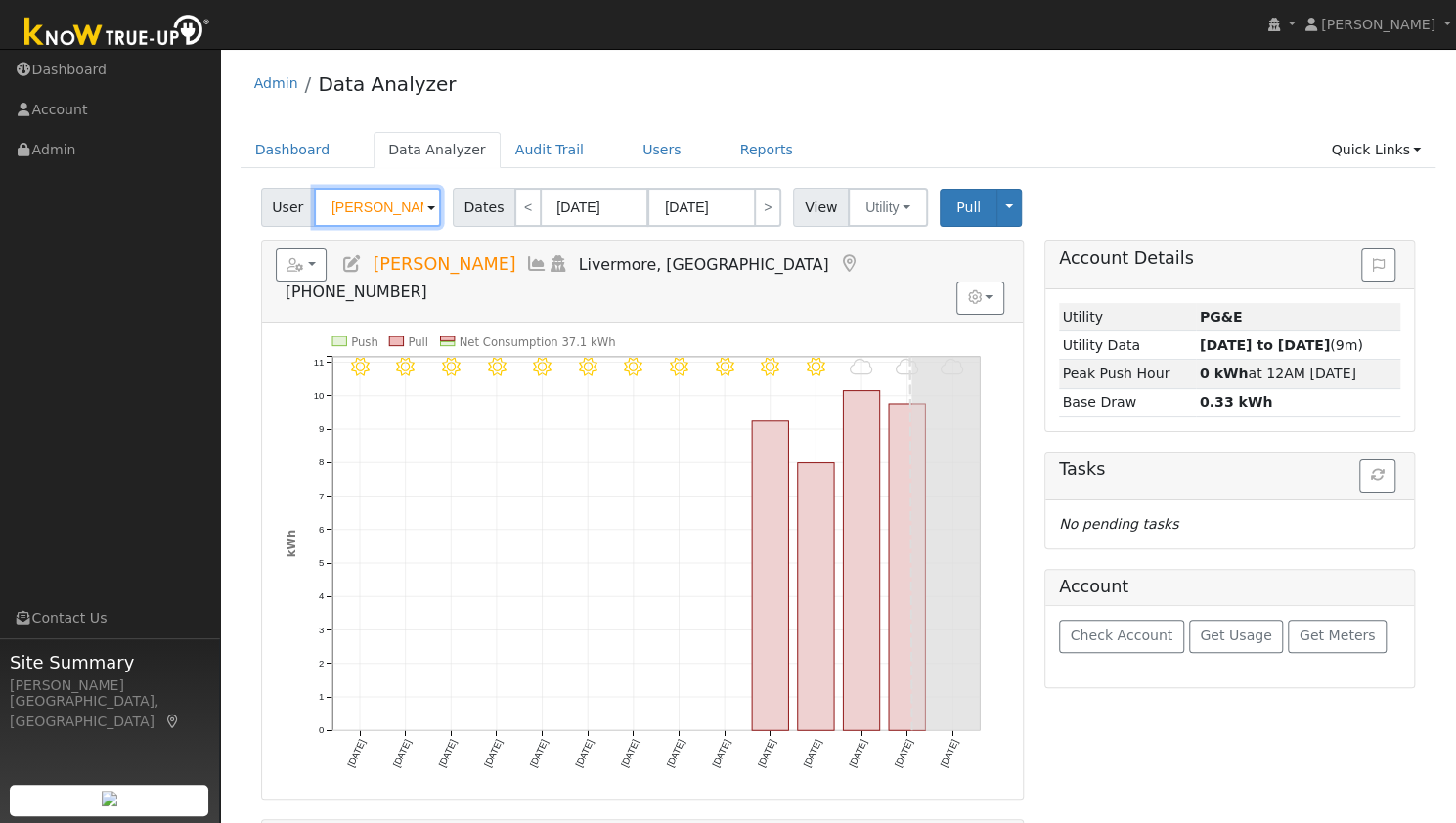
click at [368, 210] on input "[PERSON_NAME]" at bounding box center [377, 207] width 127 height 39
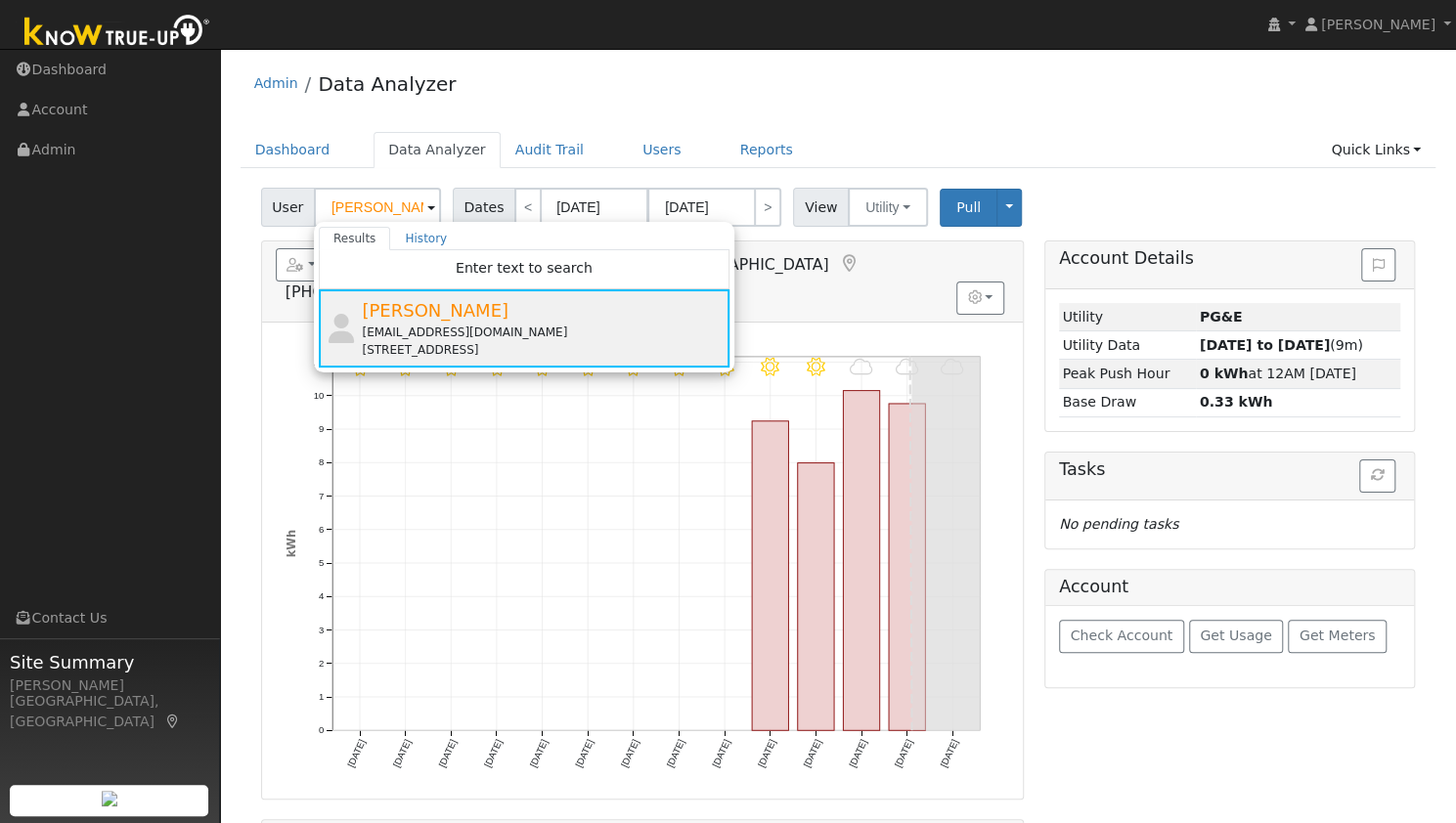
click at [490, 332] on div "[EMAIL_ADDRESS][DOMAIN_NAME]" at bounding box center [543, 333] width 363 height 18
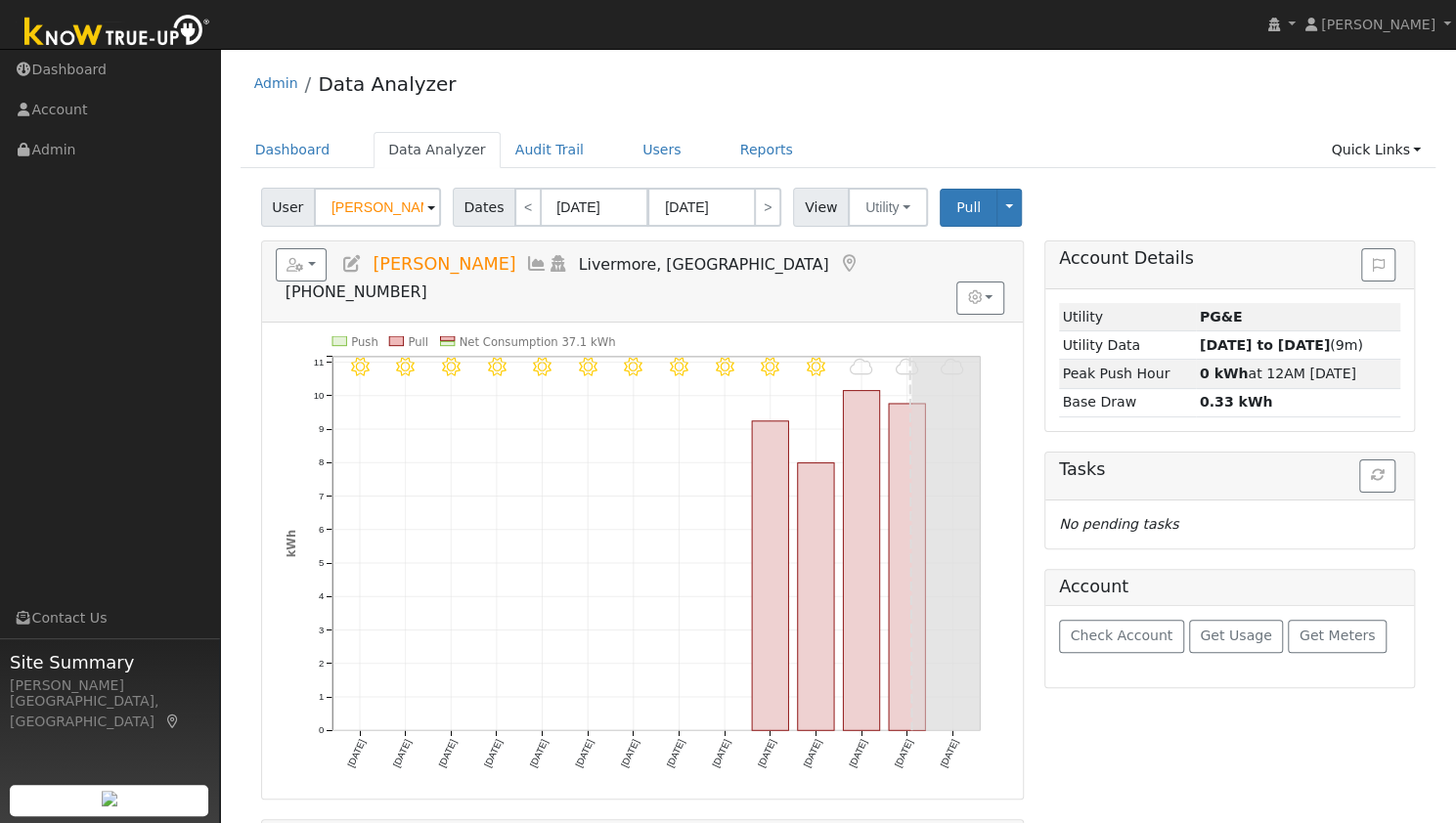
click at [1094, 66] on div "Admin Data Analyzer" at bounding box center [839, 89] width 1196 height 60
click at [313, 256] on button "button" at bounding box center [302, 264] width 52 height 33
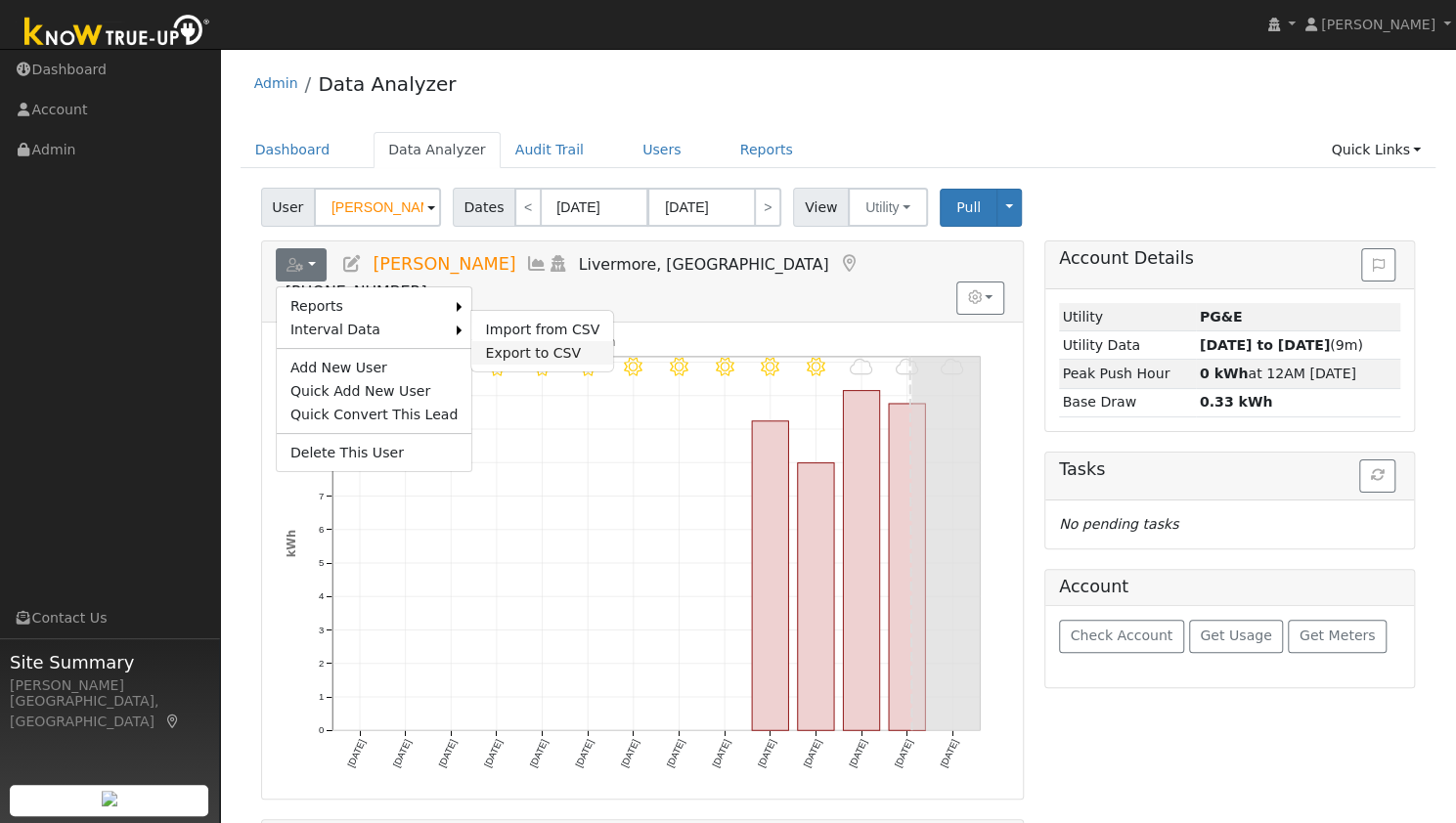
click at [471, 345] on link "Export to CSV" at bounding box center [542, 352] width 142 height 23
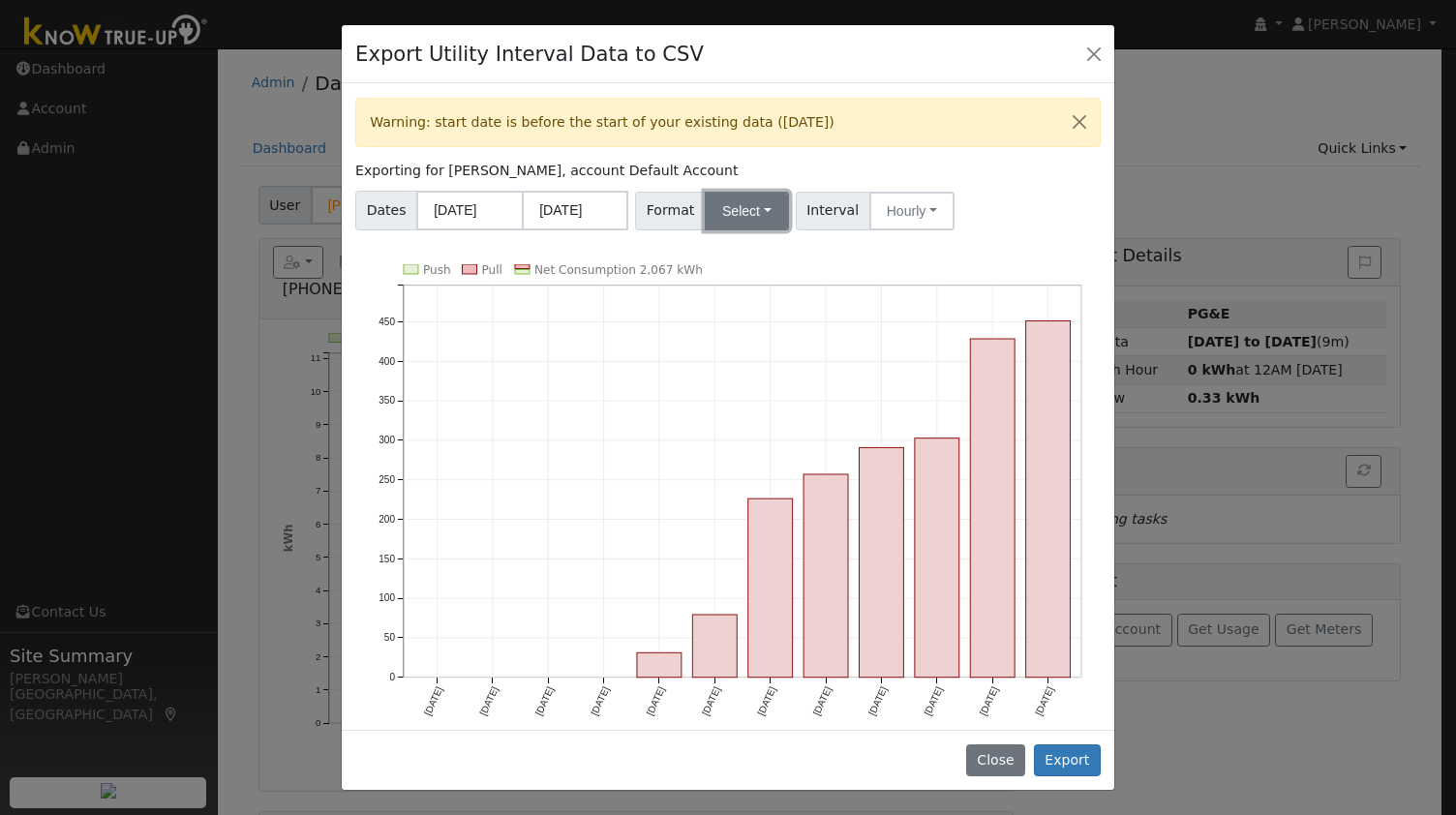
click at [758, 209] on button "Select" at bounding box center [746, 211] width 84 height 39
click at [713, 432] on link "OpenSolar" at bounding box center [768, 430] width 139 height 27
click at [1065, 758] on button "Export" at bounding box center [1066, 761] width 66 height 33
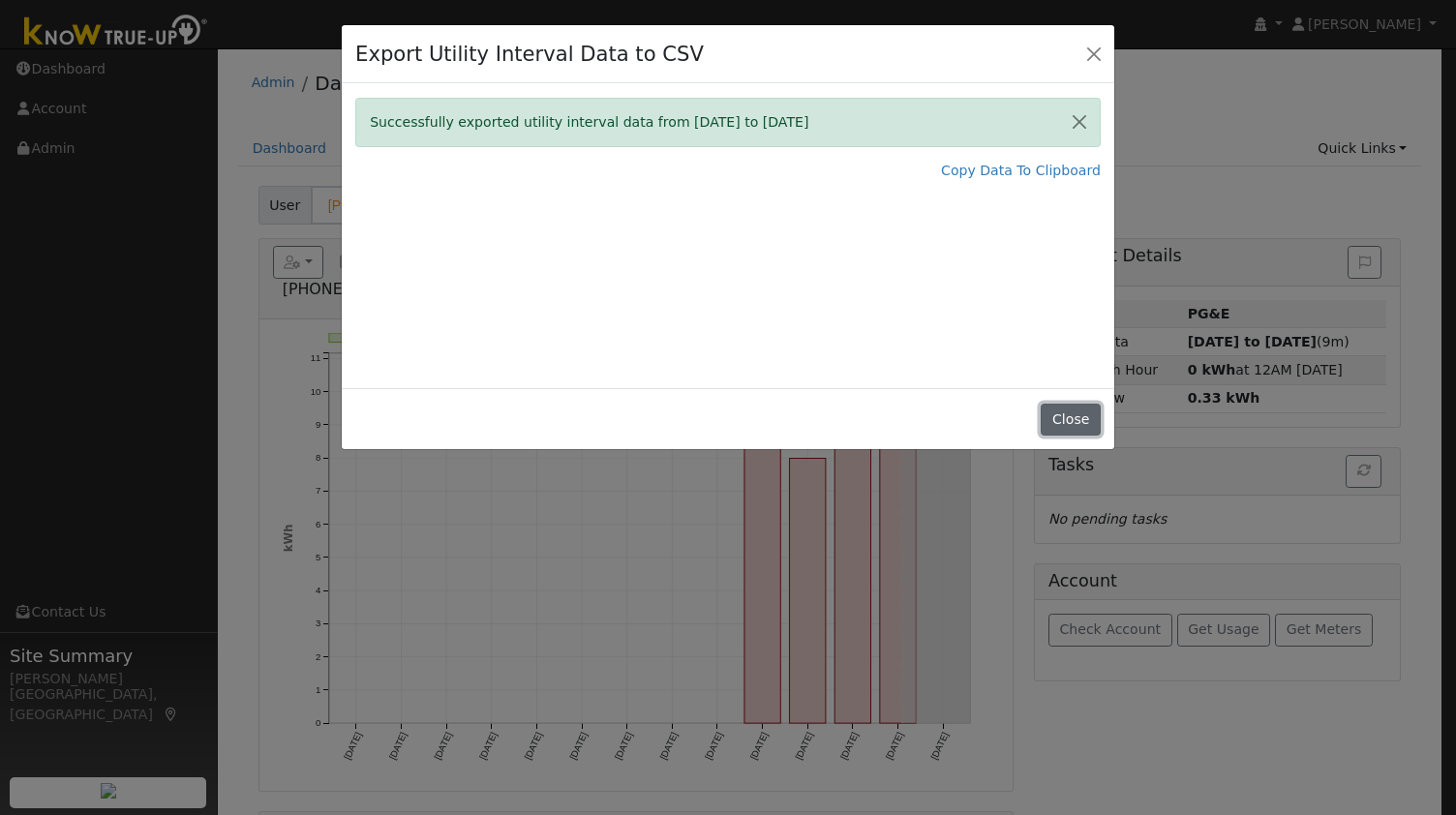
click at [1054, 419] on button "Close" at bounding box center [1070, 420] width 59 height 33
